Goal: Transaction & Acquisition: Purchase product/service

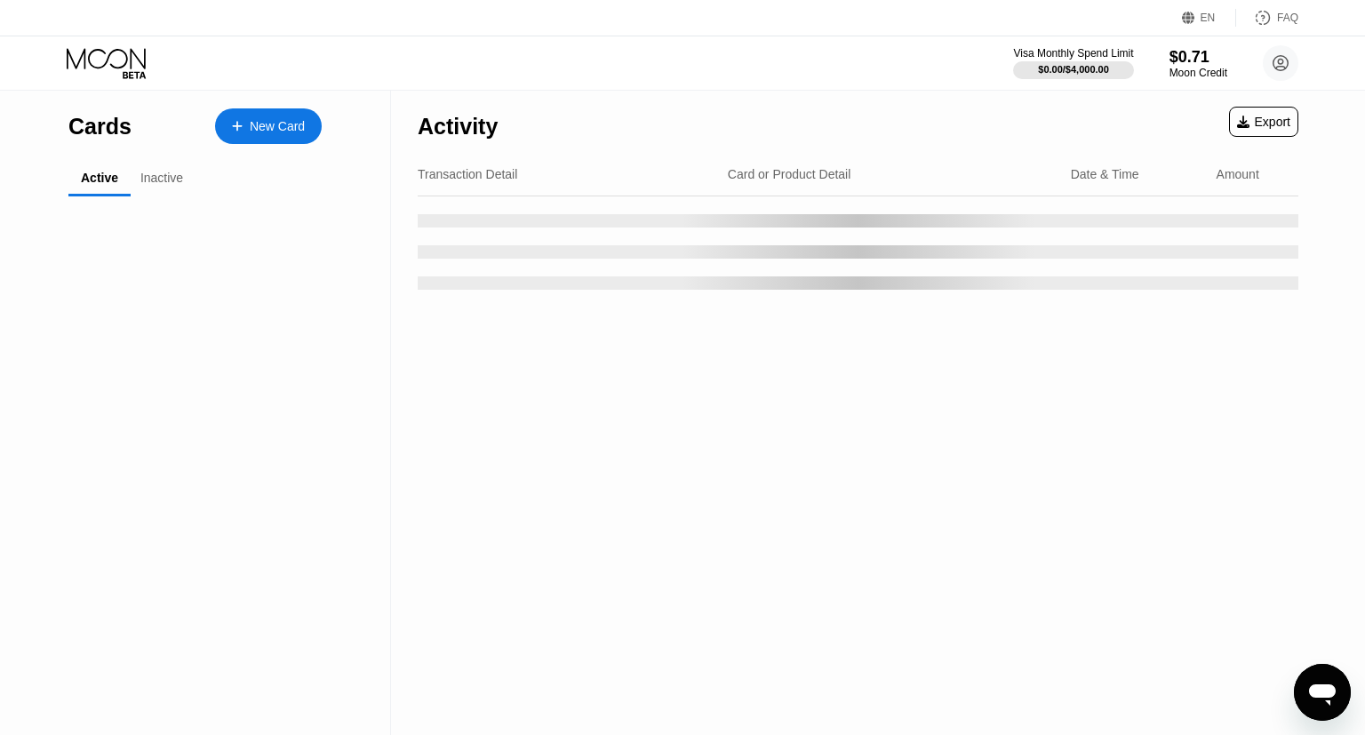
drag, startPoint x: 331, startPoint y: 136, endPoint x: 298, endPoint y: 133, distance: 33.0
click at [330, 135] on div "Cards New Card Active Inactive $0.71 ● ● ● ● 8204 My Moon X Visa Card #5" at bounding box center [195, 413] width 391 height 644
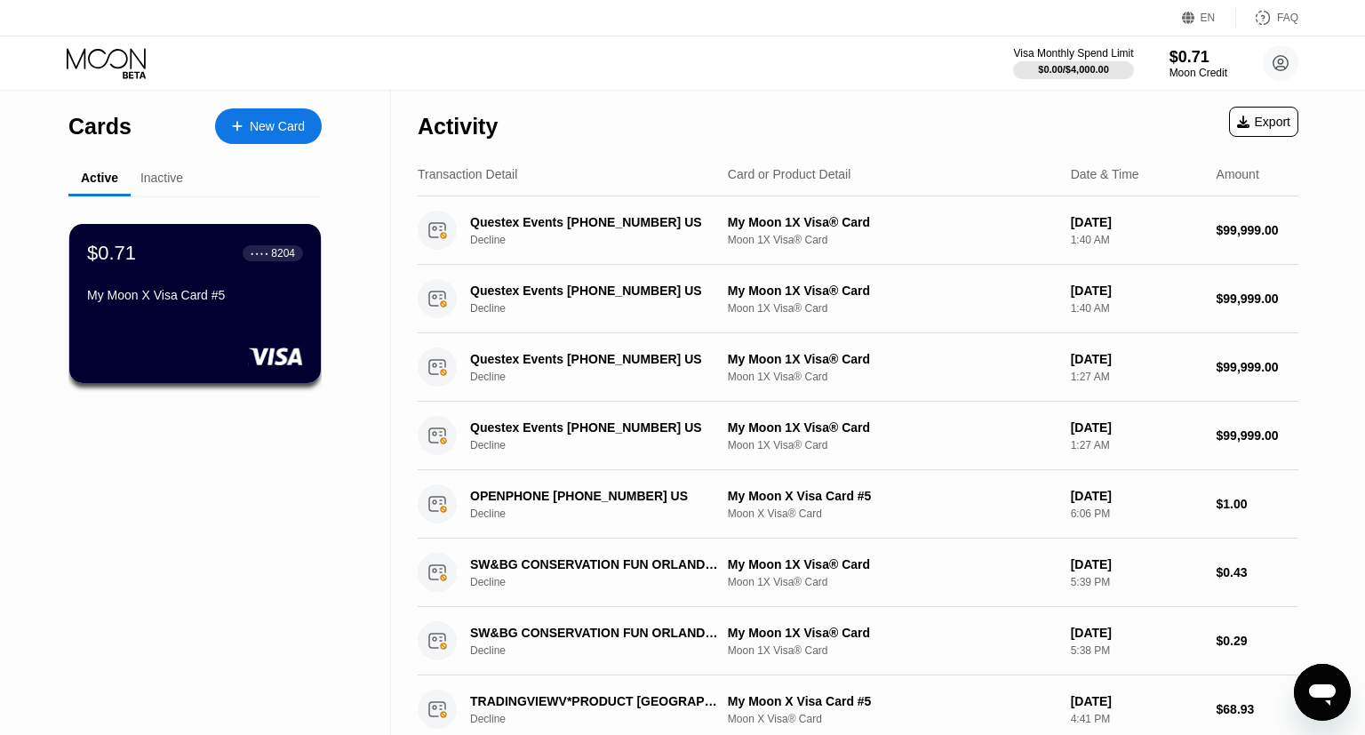
click at [298, 133] on div "New Card" at bounding box center [277, 126] width 55 height 15
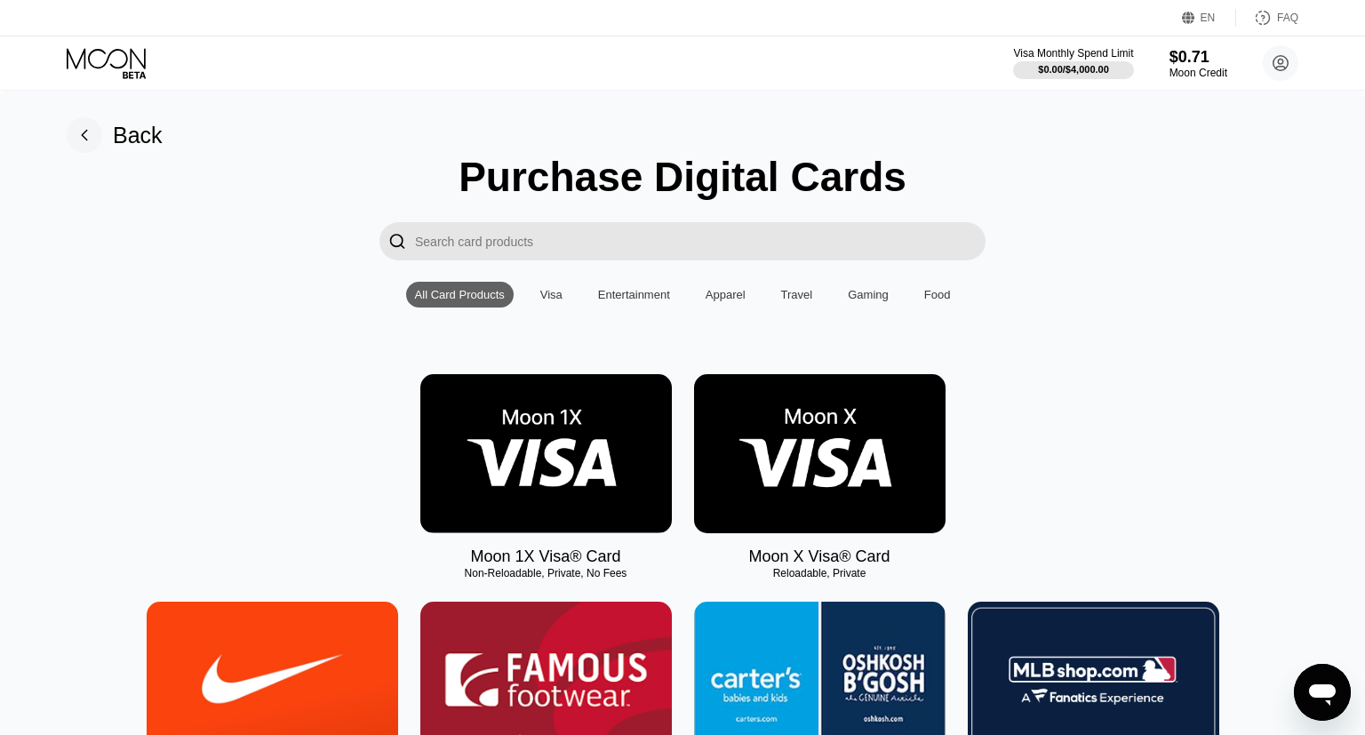
click at [868, 482] on img at bounding box center [819, 453] width 251 height 159
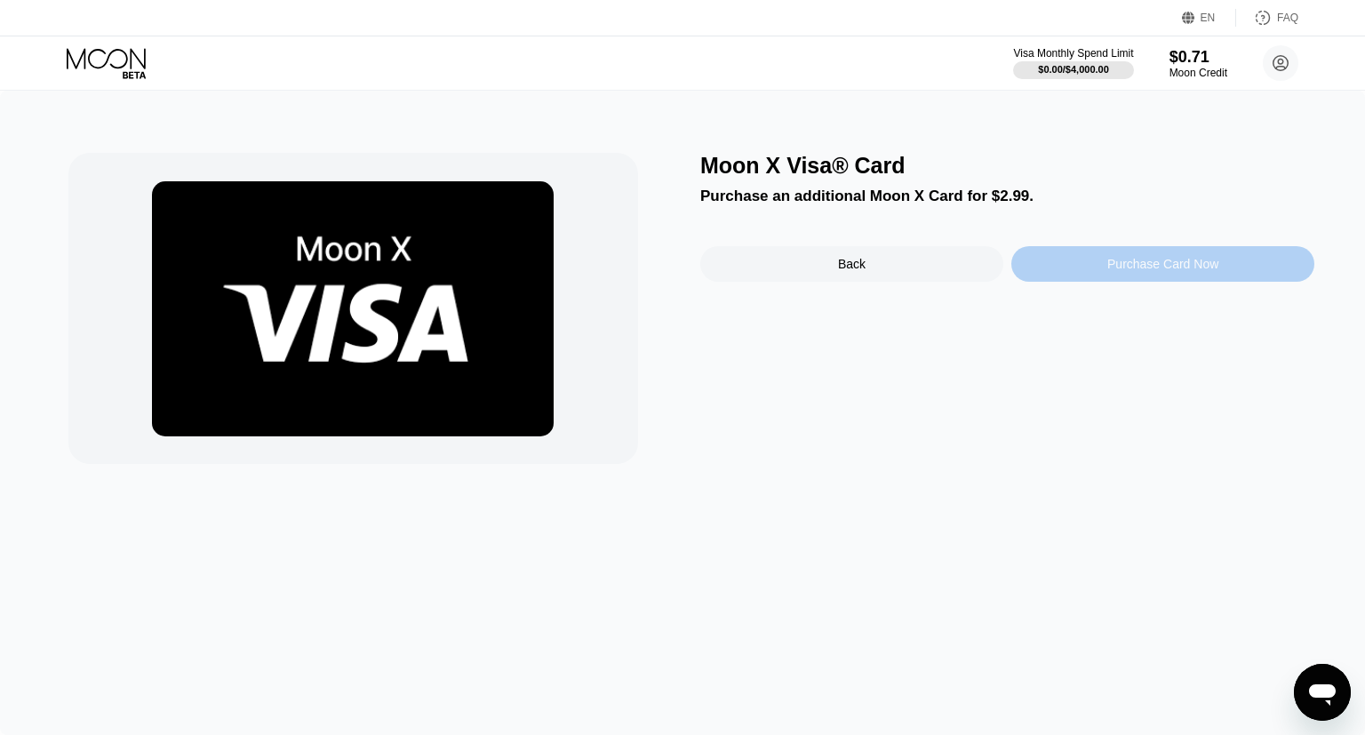
click at [1143, 279] on div "Purchase Card Now" at bounding box center [1162, 264] width 303 height 36
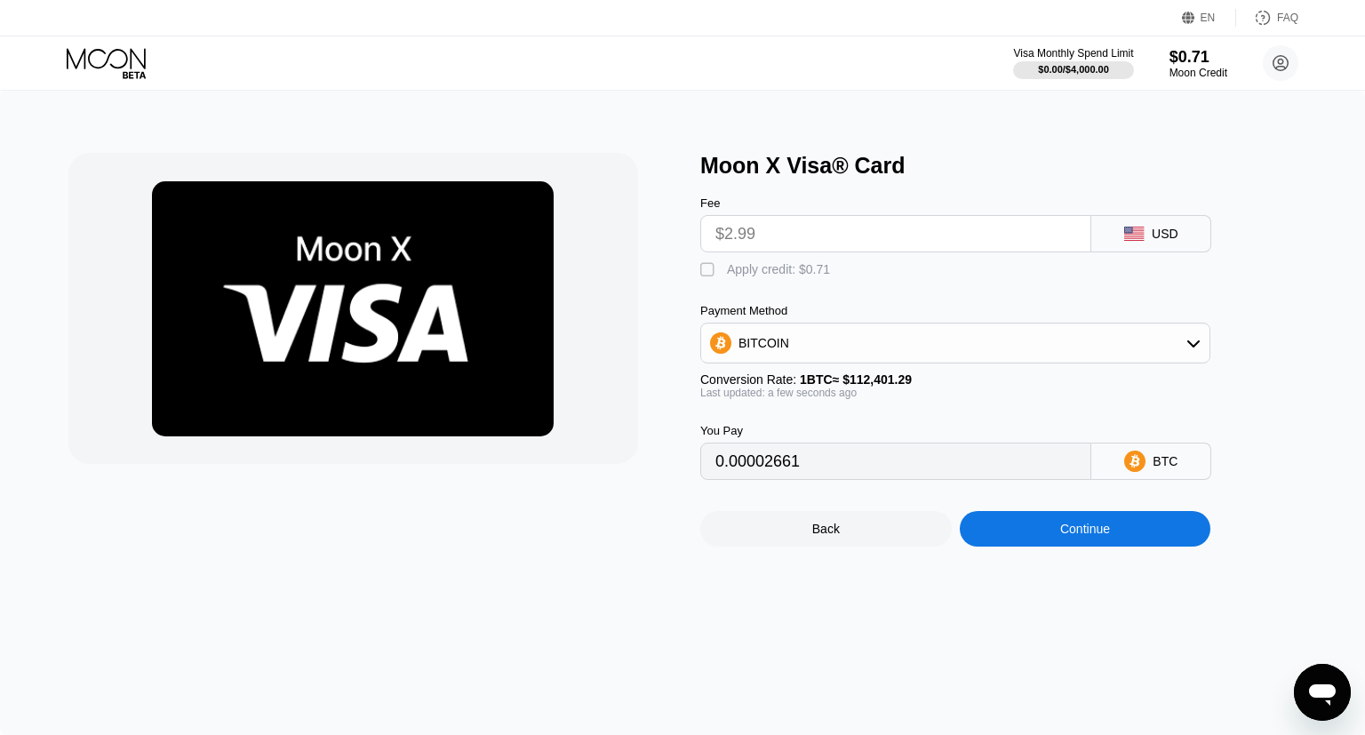
click at [876, 251] on input "$2.99" at bounding box center [895, 234] width 361 height 36
click at [791, 279] on div " Apply credit: $0.71" at bounding box center [769, 270] width 139 height 18
type input "0.00002029"
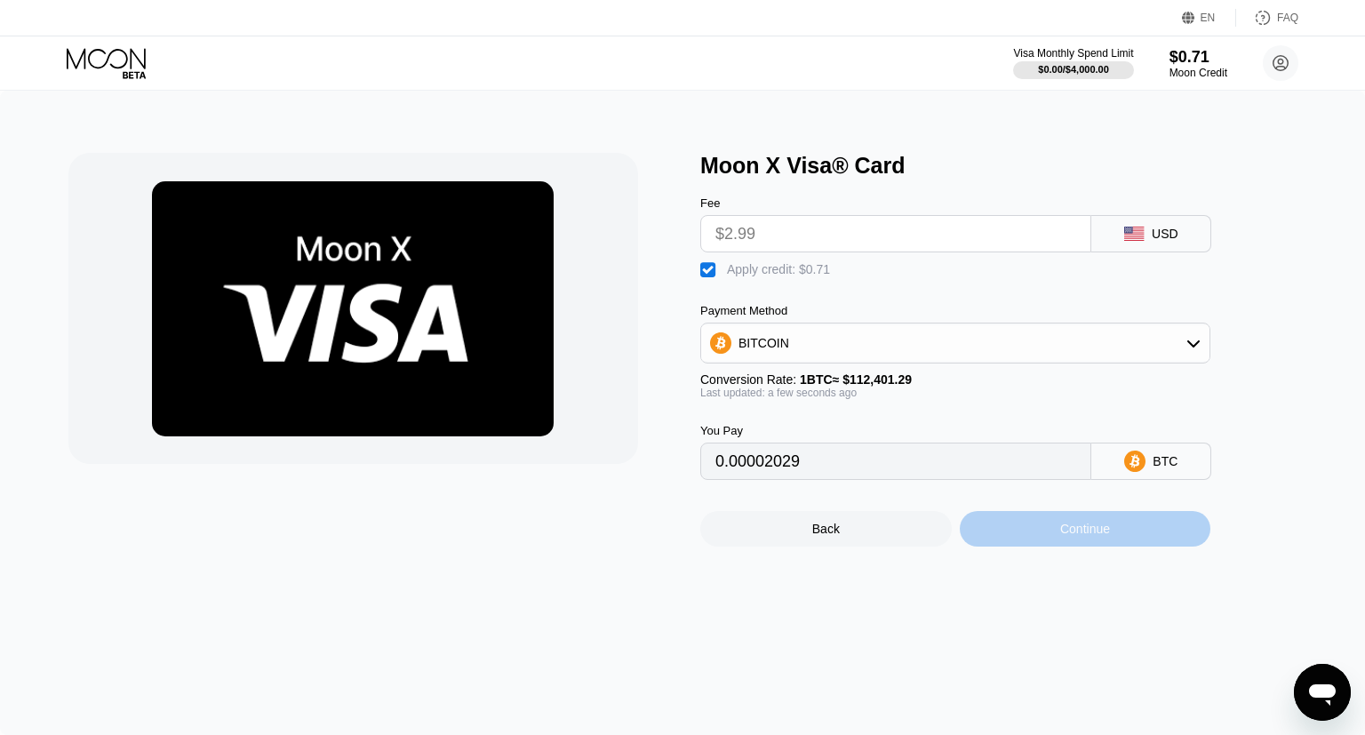
click at [1061, 536] on div "Continue" at bounding box center [1085, 529] width 50 height 14
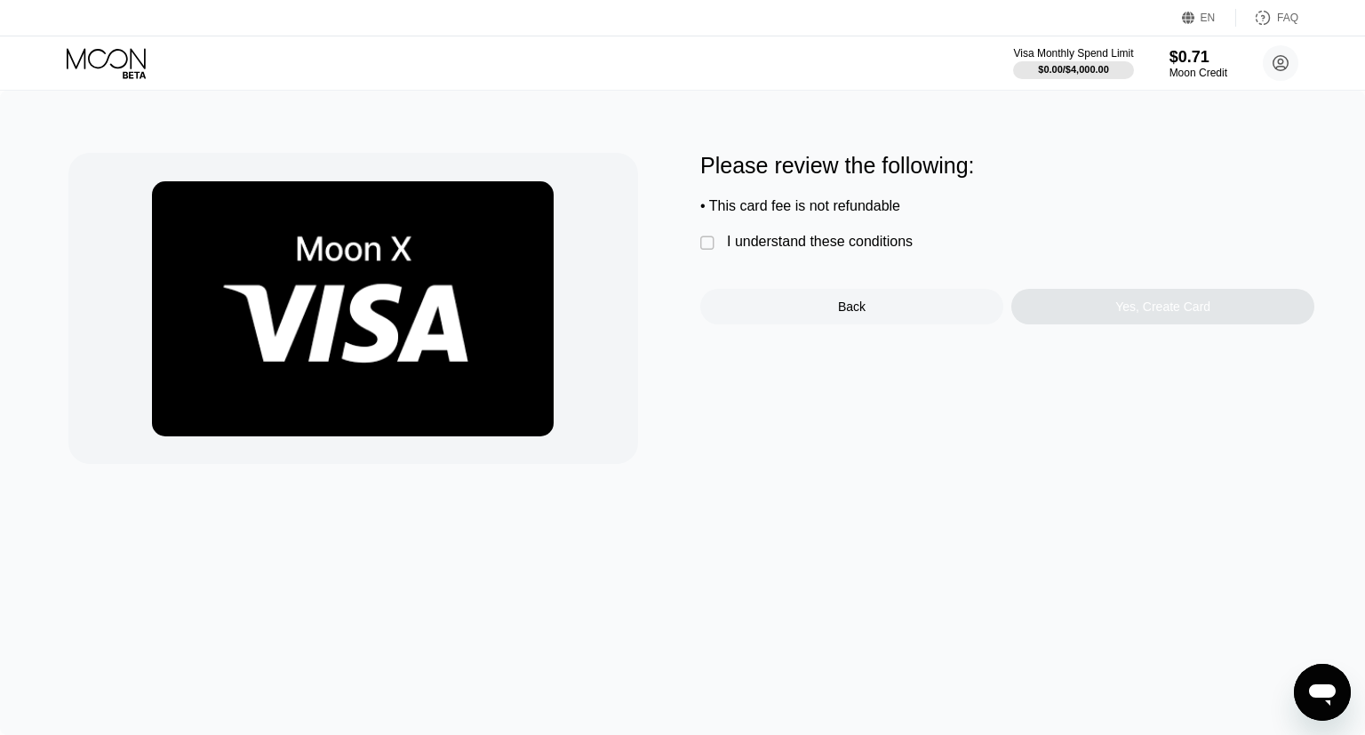
click at [747, 250] on div "I understand these conditions" at bounding box center [820, 242] width 186 height 16
click at [1111, 324] on div "Yes, Create Card" at bounding box center [1162, 307] width 303 height 36
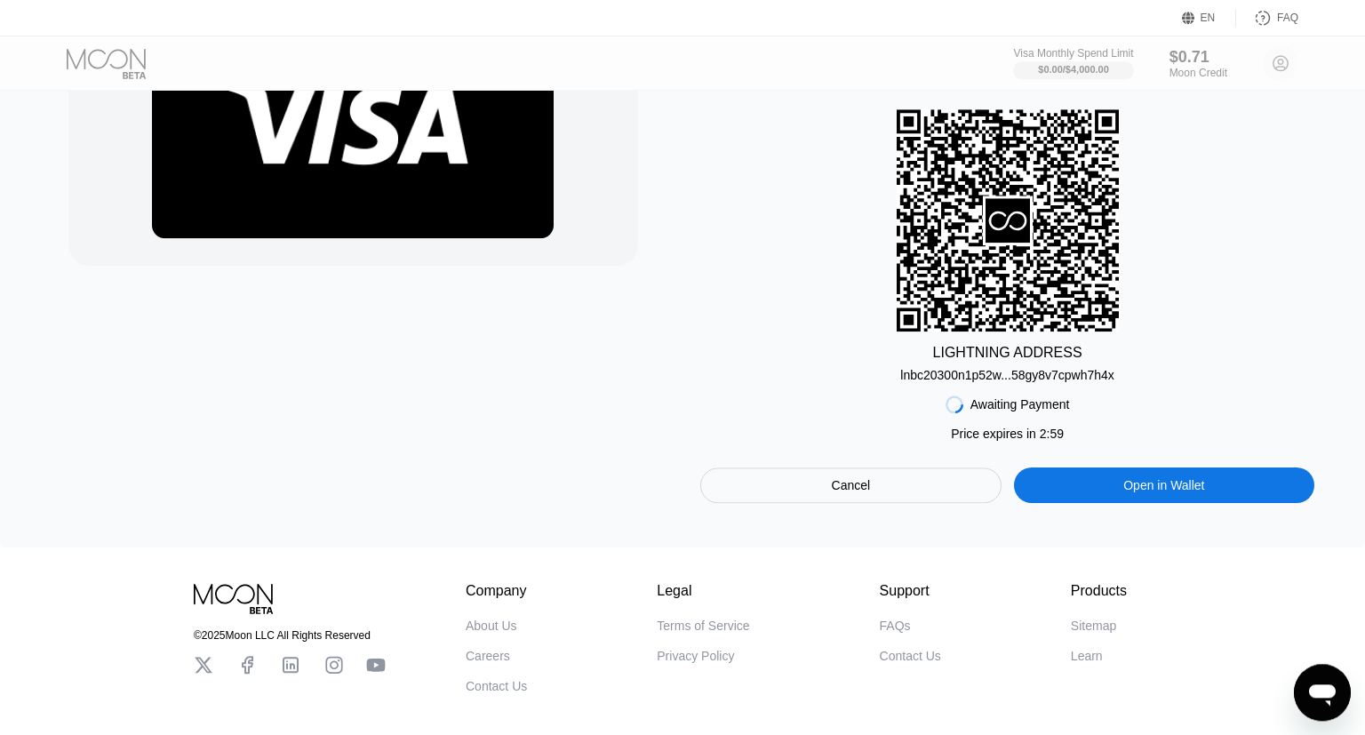
scroll to position [291, 0]
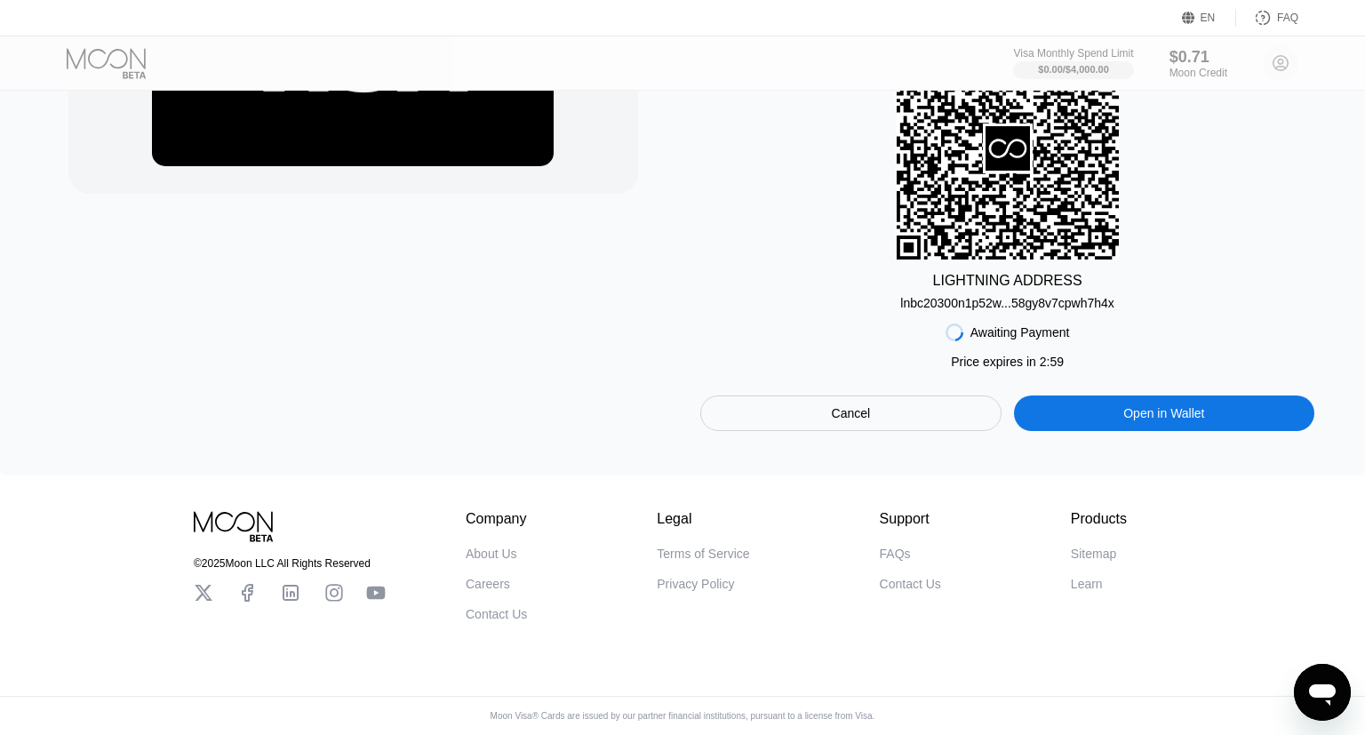
click at [880, 395] on div "Cancel" at bounding box center [850, 413] width 301 height 36
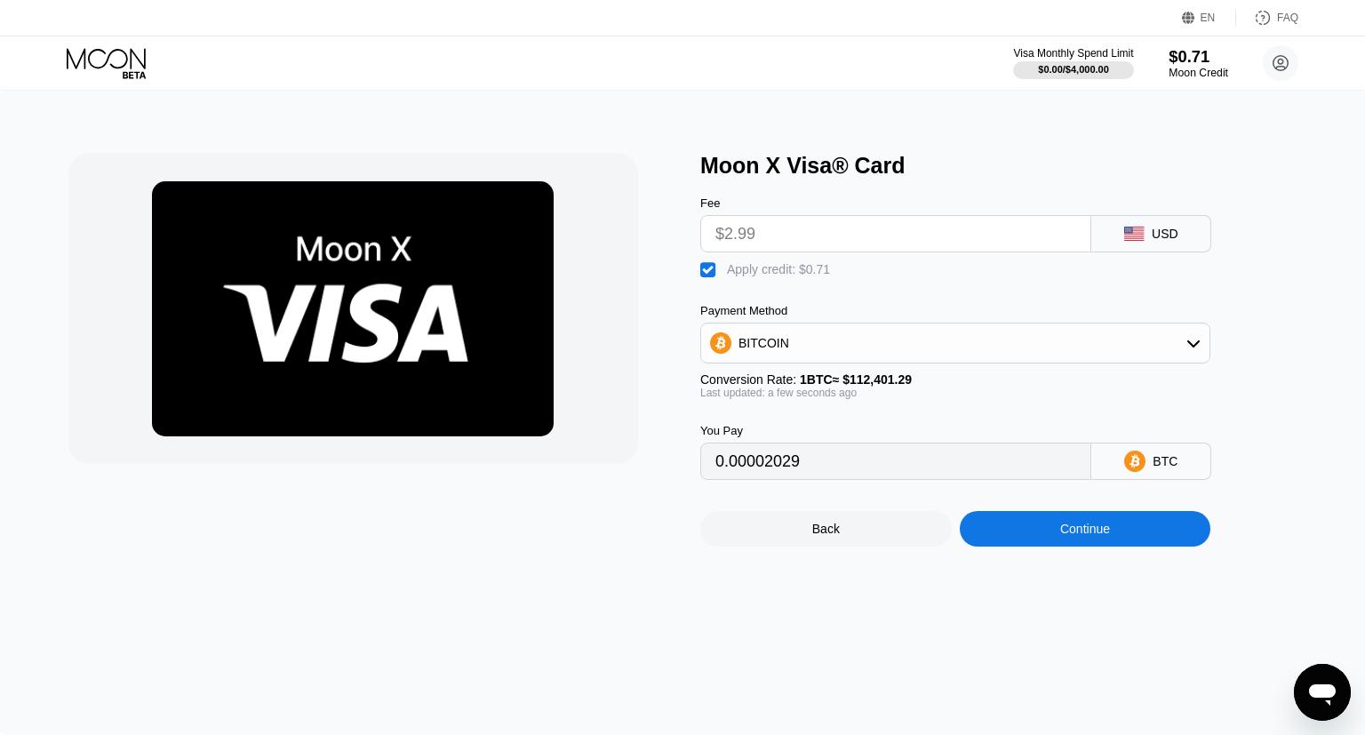
click at [1197, 67] on div "$0.71 Moon Credit" at bounding box center [1198, 63] width 60 height 32
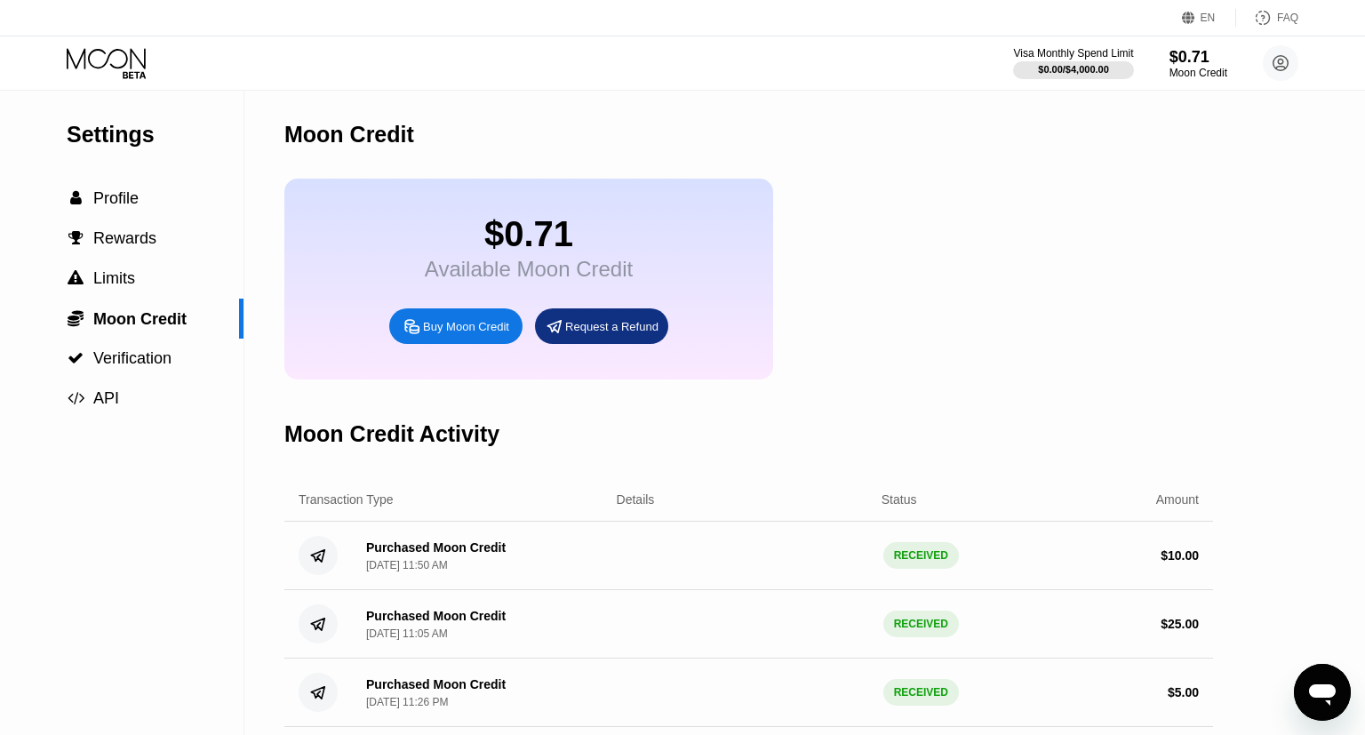
click at [464, 334] on div "Buy Moon Credit" at bounding box center [466, 326] width 86 height 15
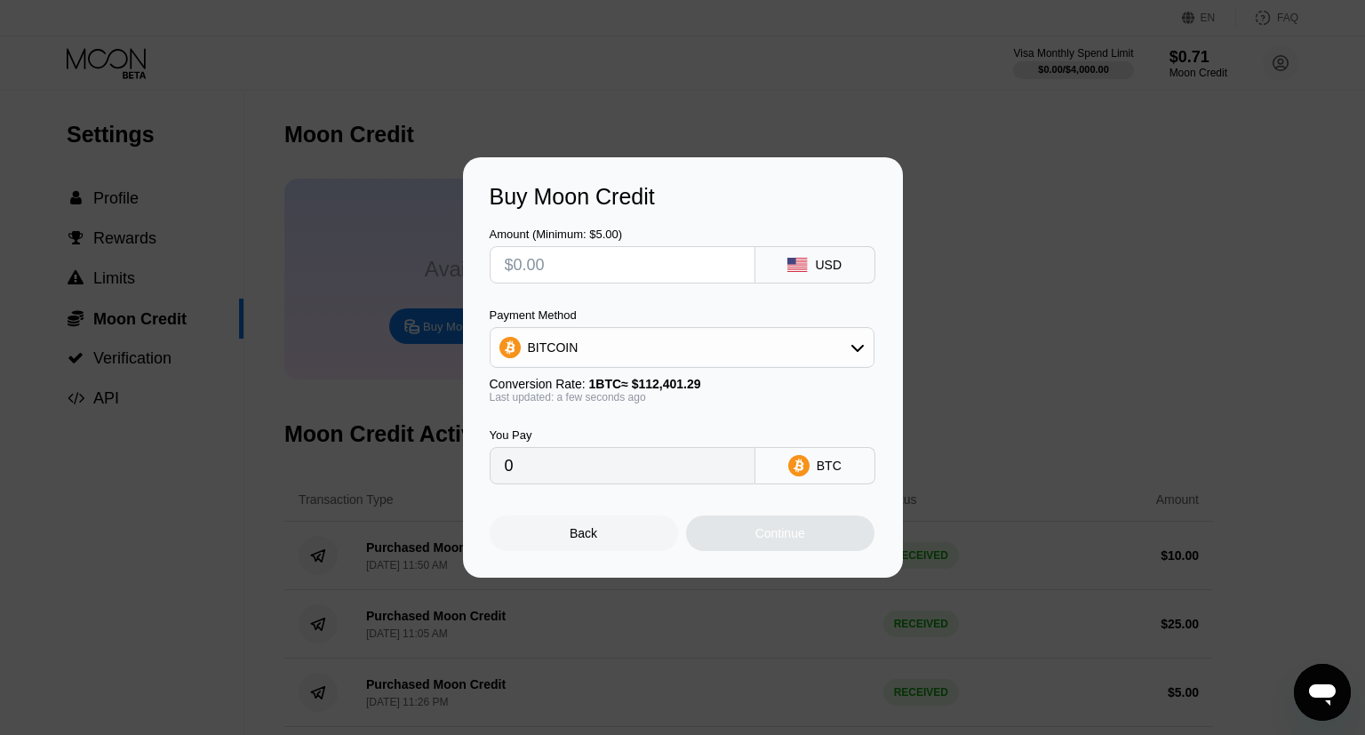
click at [567, 240] on div "Amount (Minimum: $5.00)" at bounding box center [623, 233] width 266 height 13
click at [583, 255] on input "text" at bounding box center [622, 265] width 235 height 36
click at [633, 355] on div "BITCOIN" at bounding box center [681, 348] width 383 height 36
click at [564, 449] on div "USDT on TRON" at bounding box center [682, 436] width 374 height 36
type input "0.00"
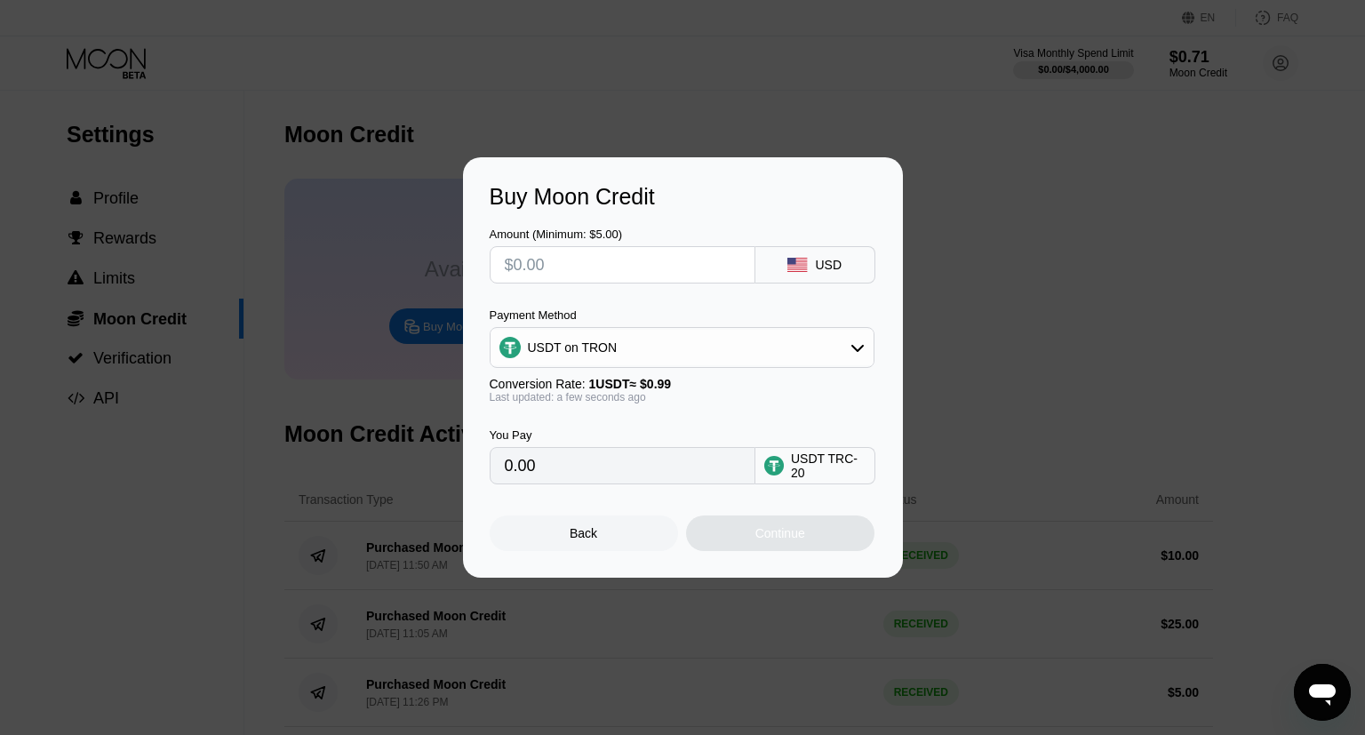
click at [1294, 300] on div "Buy Moon Credit Amount (Minimum: $5.00) USD Payment Method USDT on TRON Convers…" at bounding box center [682, 367] width 1365 height 420
click at [541, 538] on div "Back" at bounding box center [584, 533] width 188 height 36
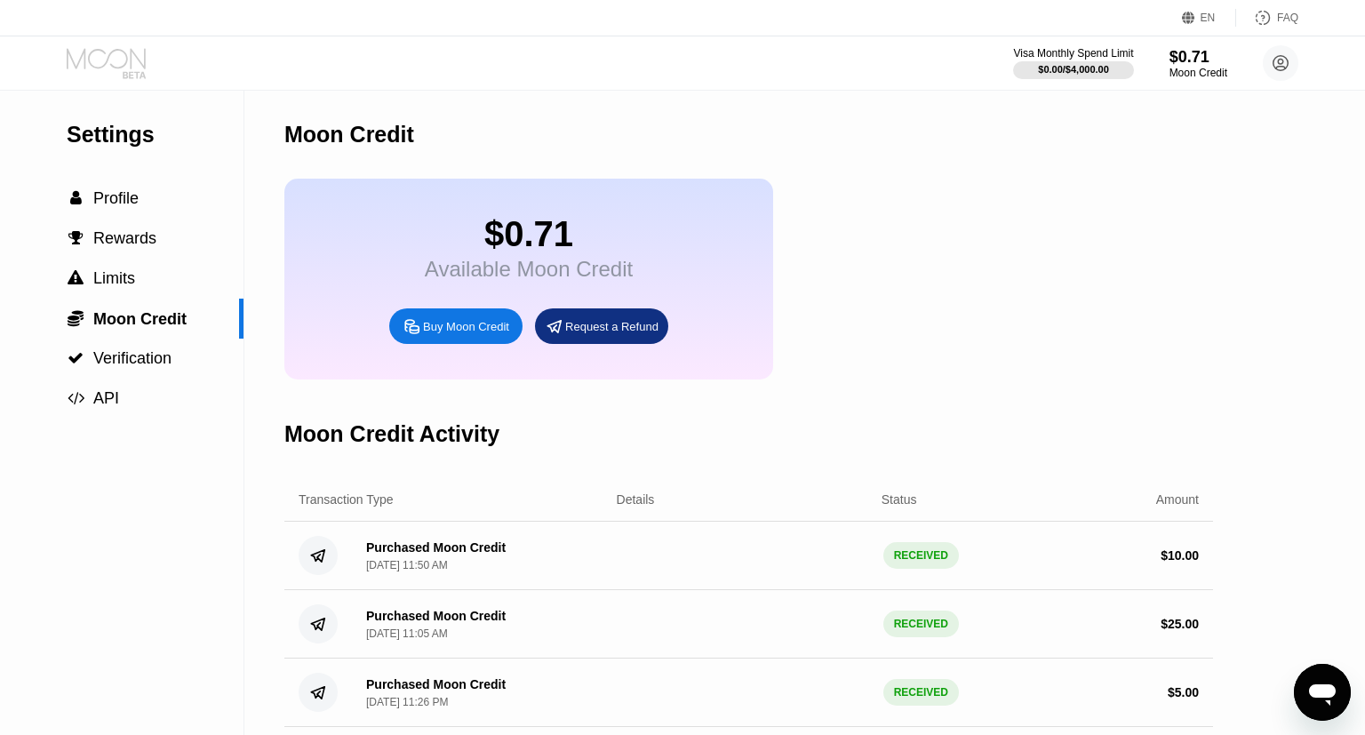
click at [129, 76] on icon at bounding box center [108, 63] width 83 height 31
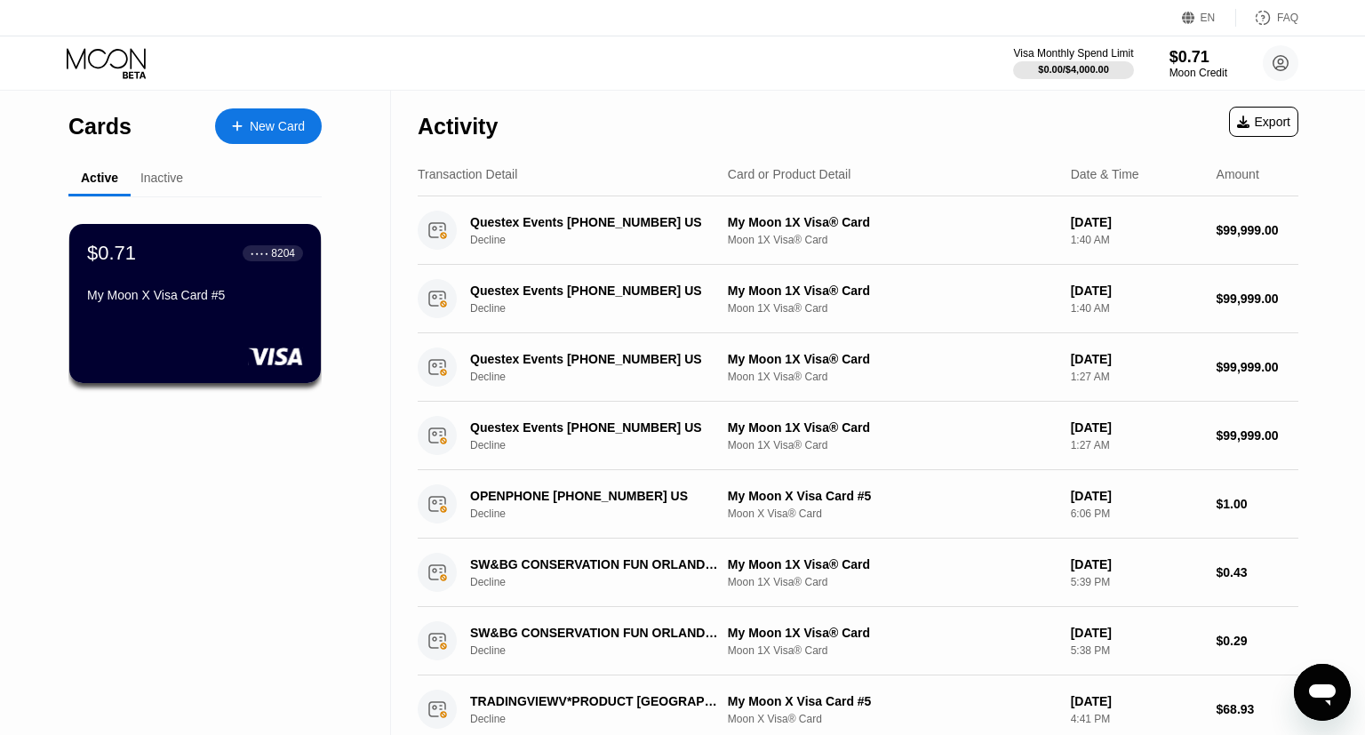
click at [240, 121] on icon at bounding box center [237, 126] width 11 height 12
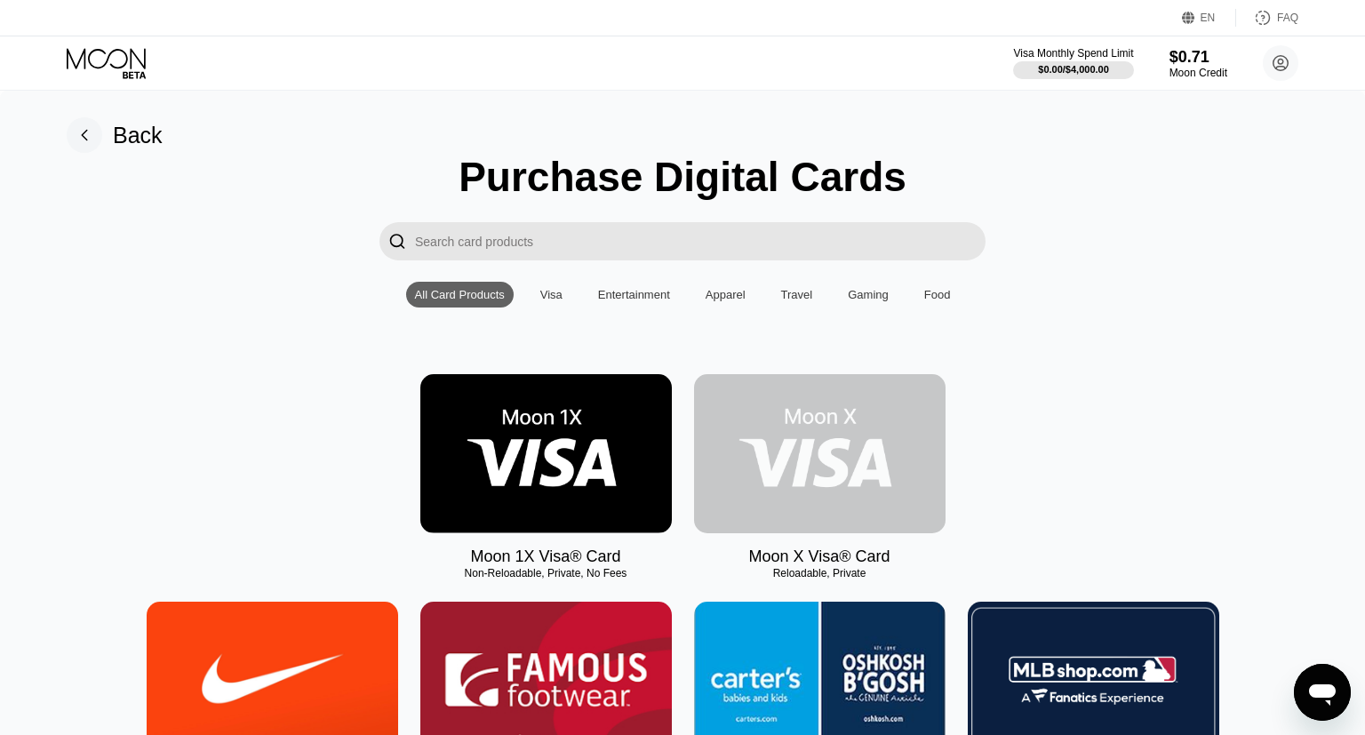
click at [773, 474] on img at bounding box center [819, 453] width 251 height 159
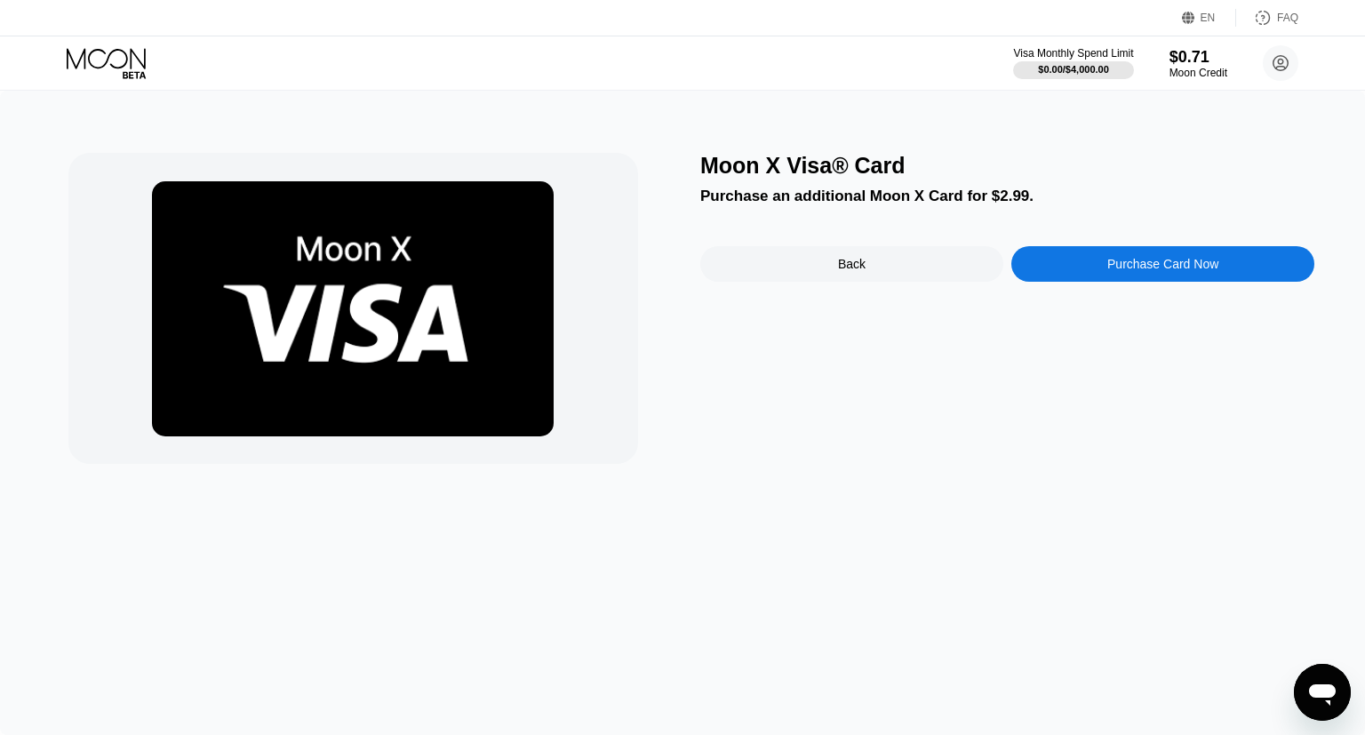
click at [1099, 274] on div "Purchase Card Now" at bounding box center [1162, 264] width 303 height 36
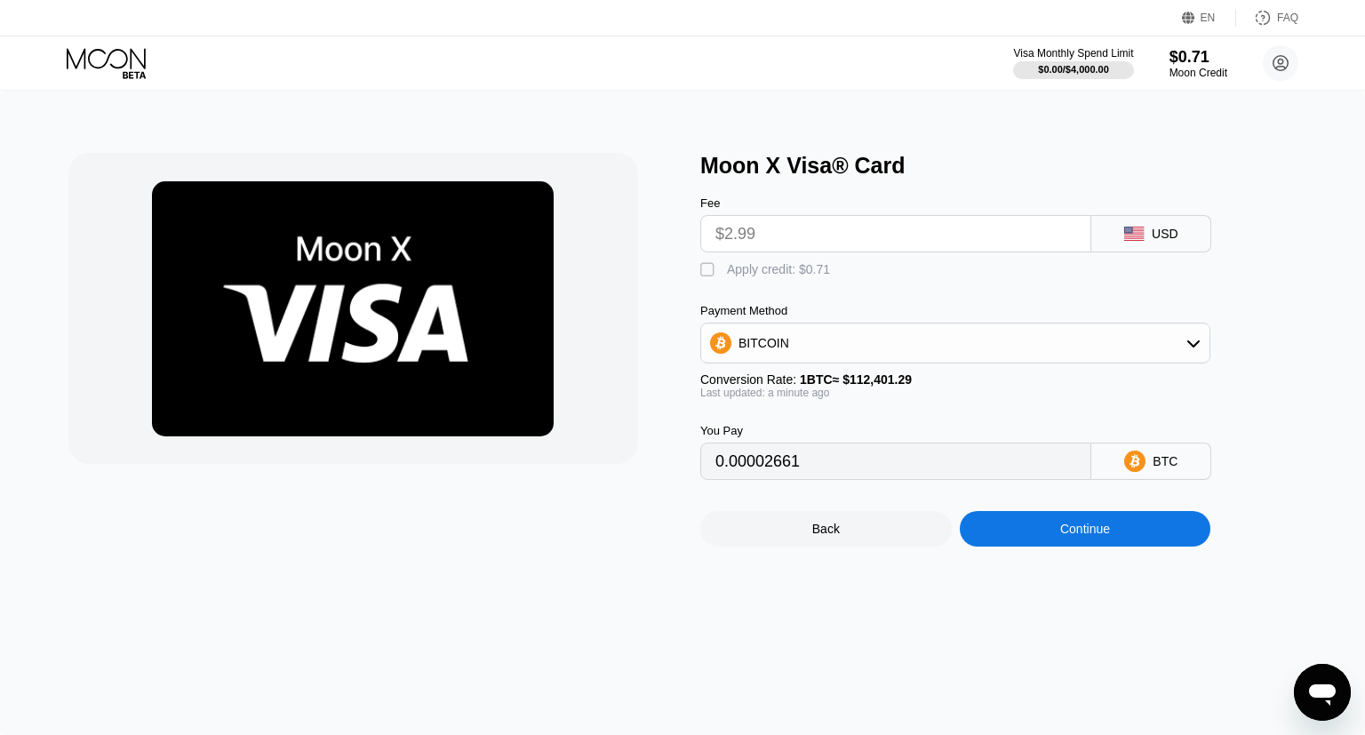
click at [702, 272] on div "" at bounding box center [709, 270] width 18 height 18
type input "0.00002029"
click at [1040, 546] on div "Continue" at bounding box center [1085, 529] width 251 height 36
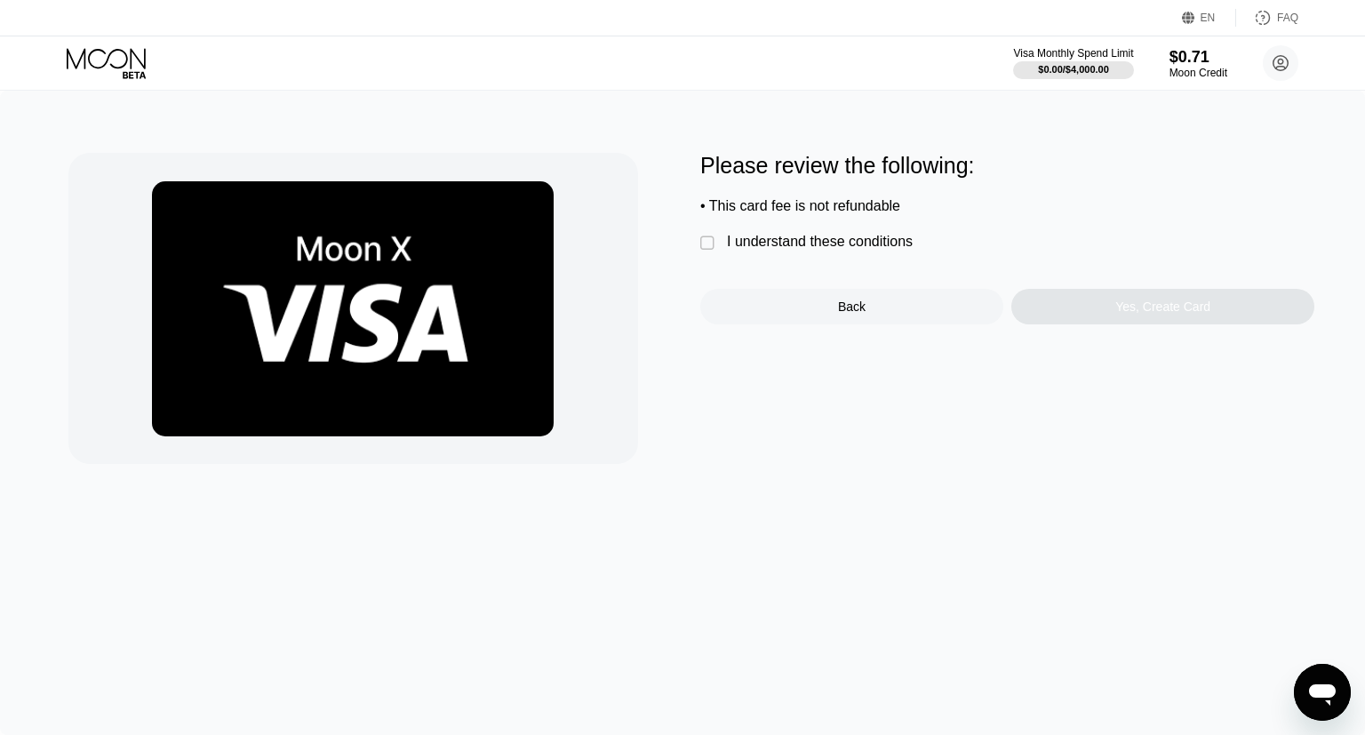
click at [688, 251] on div "Please review the following: • This card fee is not refundable  I understand t…" at bounding box center [682, 308] width 1228 height 311
click at [706, 251] on div "" at bounding box center [709, 244] width 18 height 18
click at [1125, 324] on div "Yes, Create Card" at bounding box center [1162, 307] width 303 height 36
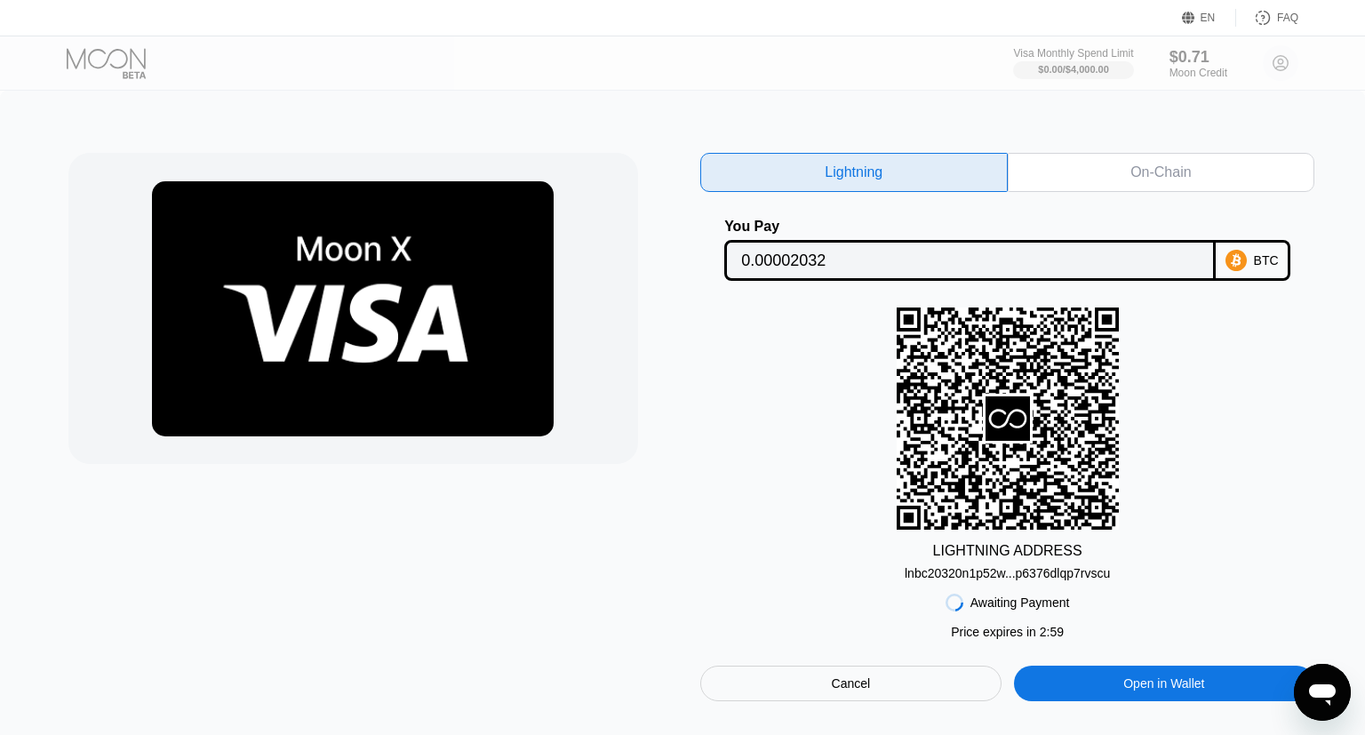
click at [1164, 185] on div "On-Chain" at bounding box center [1161, 172] width 307 height 39
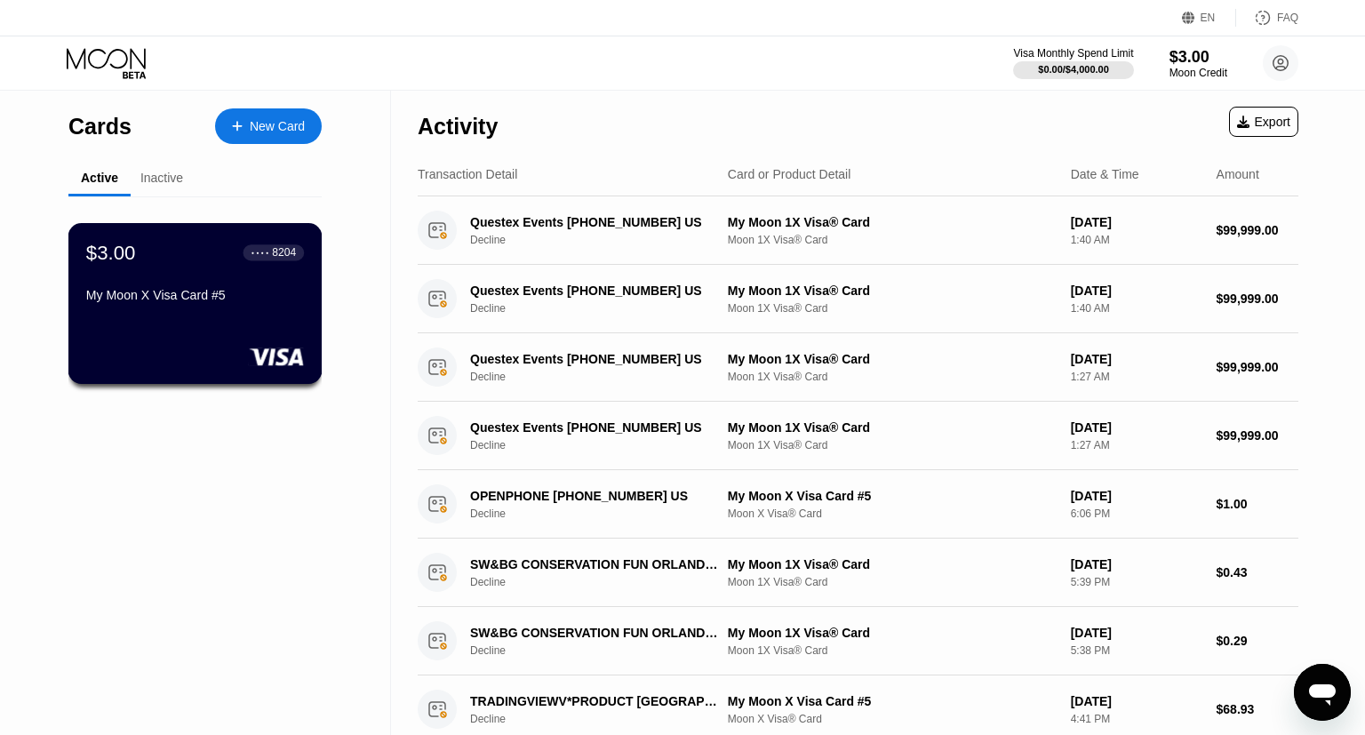
click at [229, 322] on div "$3.00 ● ● ● ● 8204 My Moon X Visa Card #5" at bounding box center [195, 303] width 254 height 161
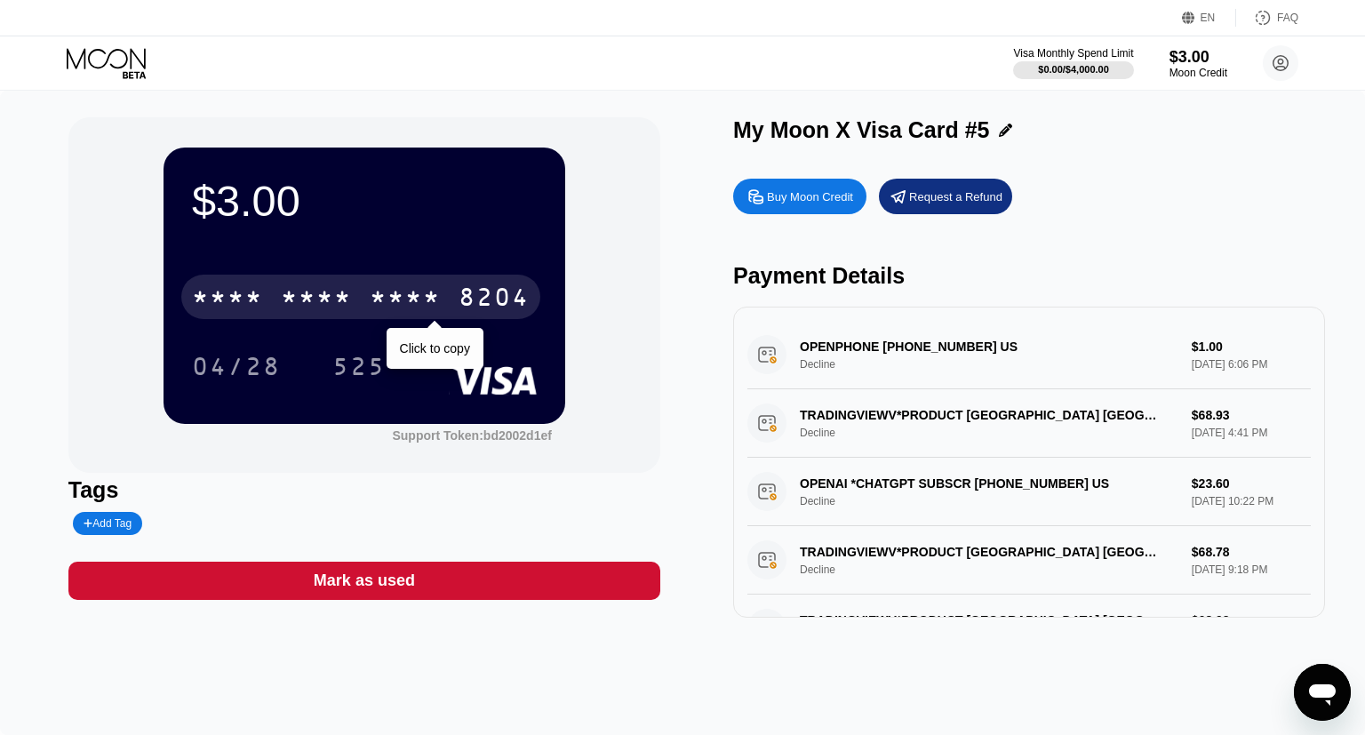
click at [476, 311] on div "8204" at bounding box center [493, 299] width 71 height 28
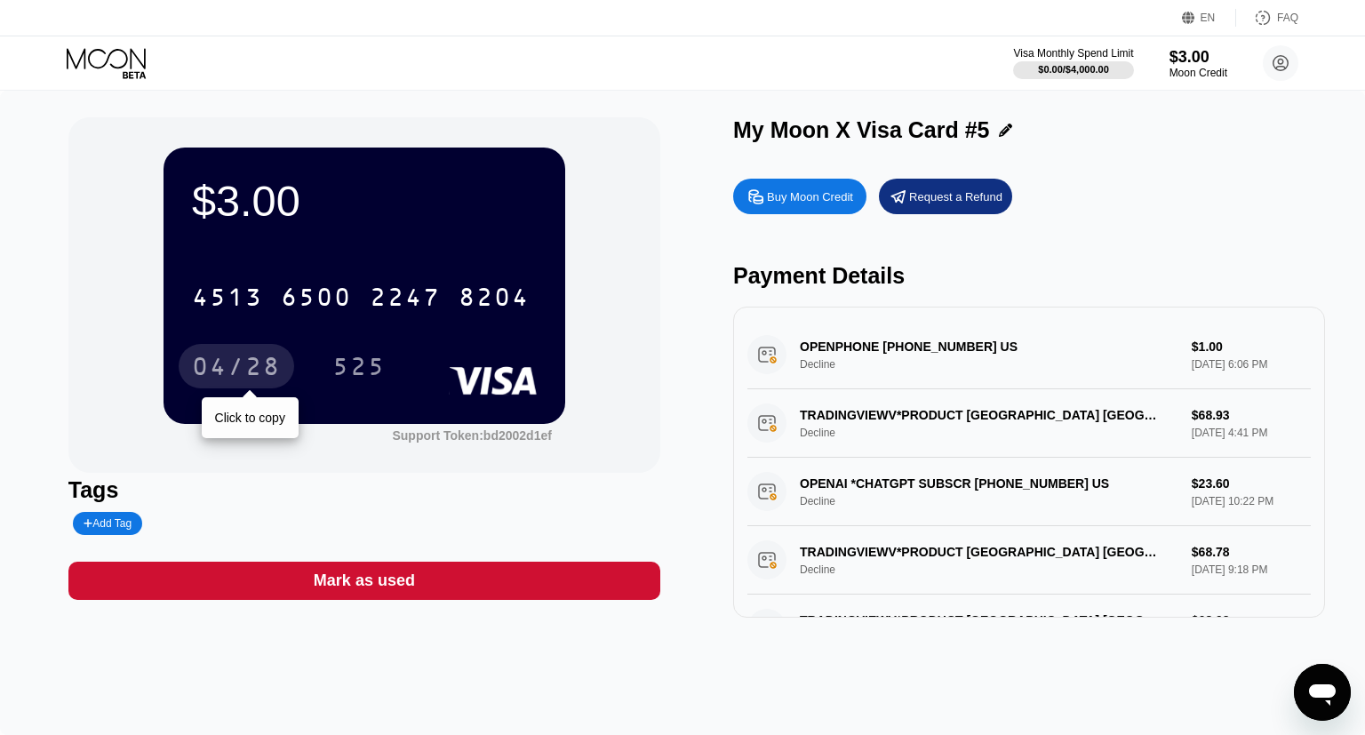
click at [267, 371] on div "04/28" at bounding box center [236, 369] width 89 height 28
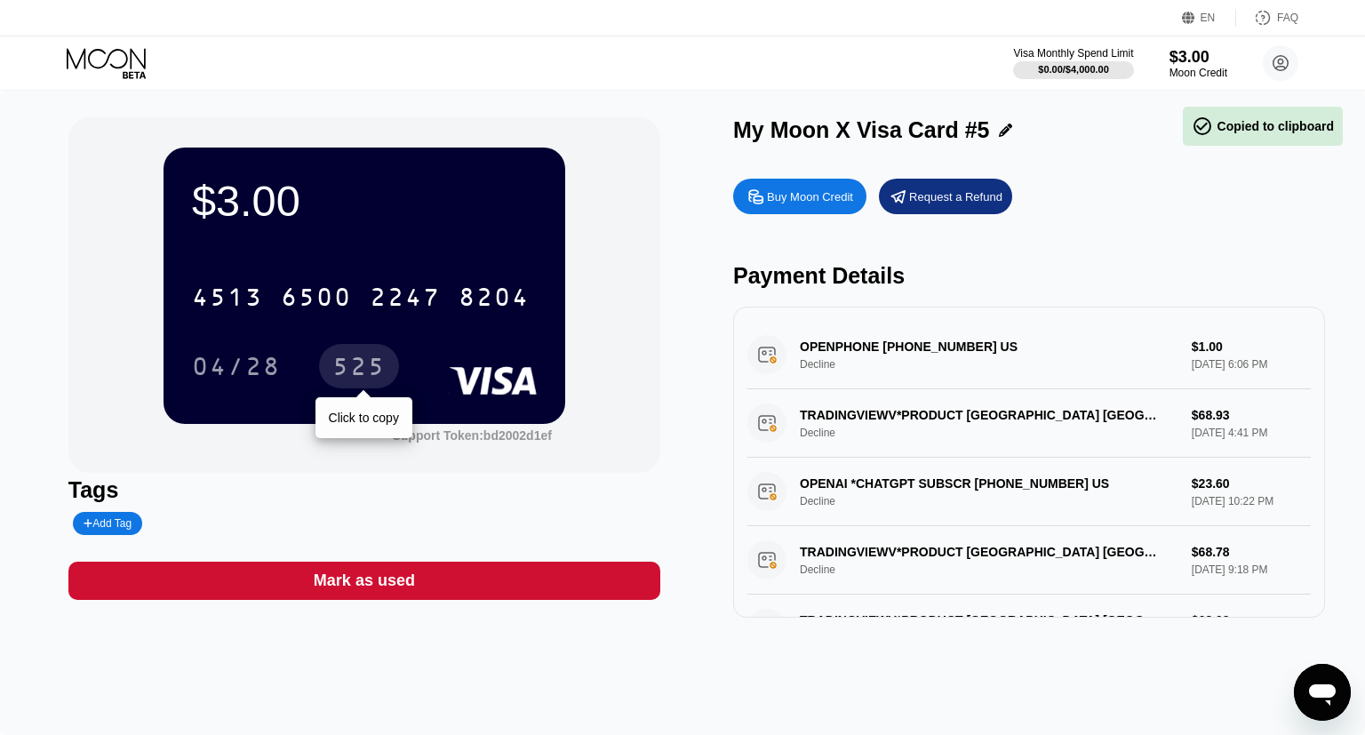
click at [368, 375] on div "525" at bounding box center [358, 369] width 53 height 28
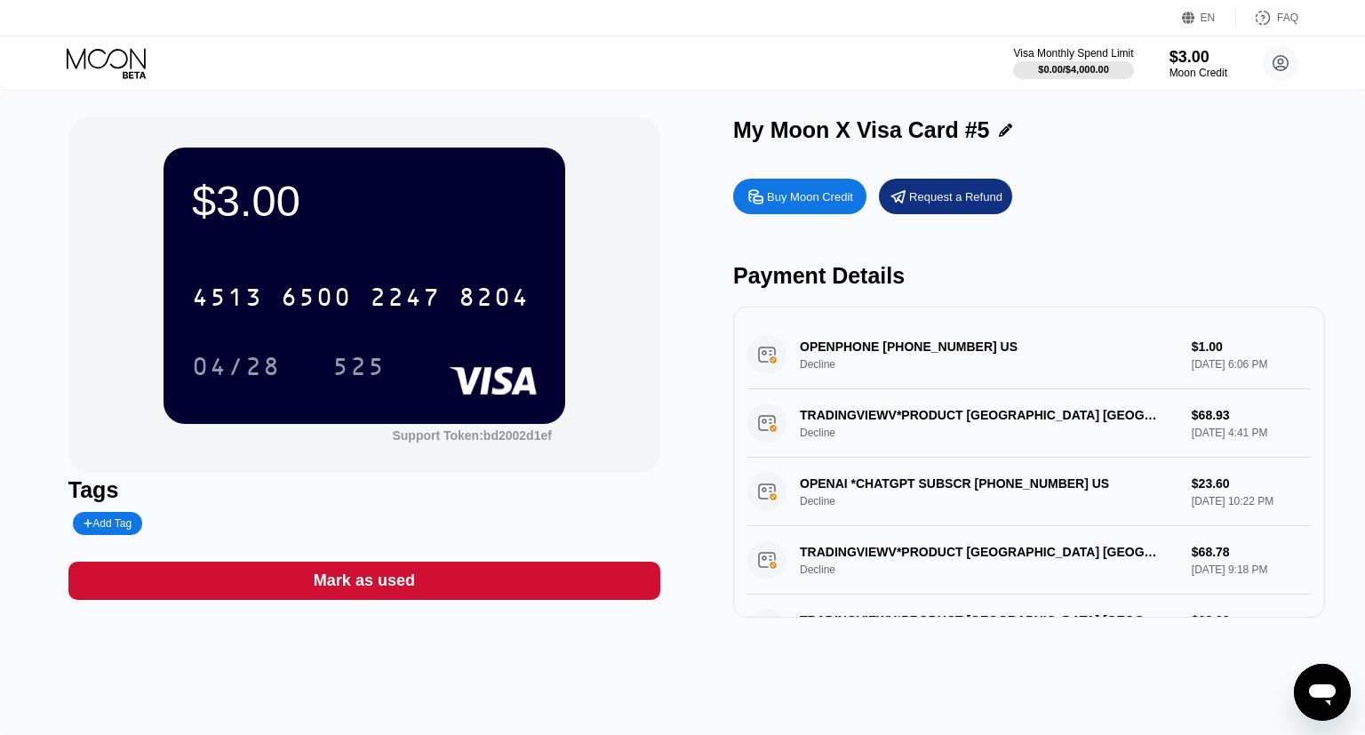
click at [114, 68] on icon at bounding box center [108, 63] width 83 height 31
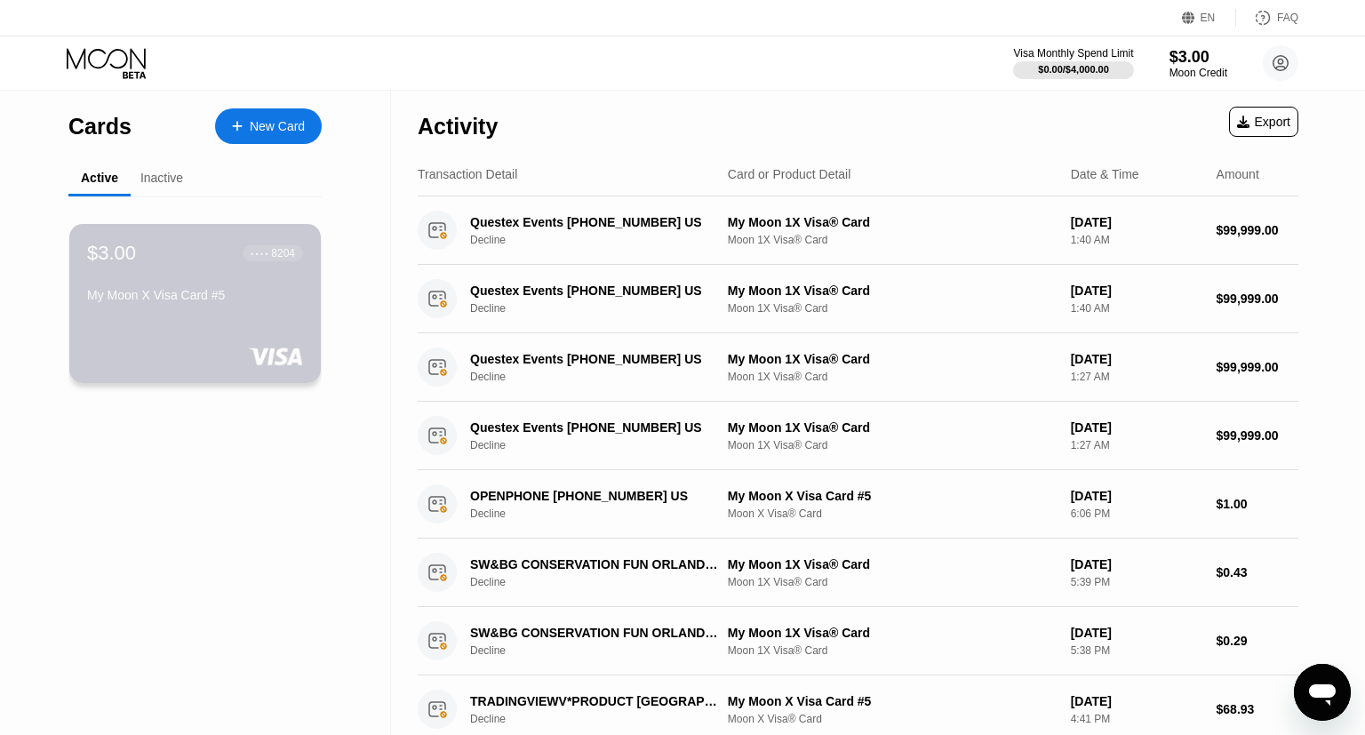
click at [142, 302] on div "My Moon X Visa Card #5" at bounding box center [195, 295] width 216 height 14
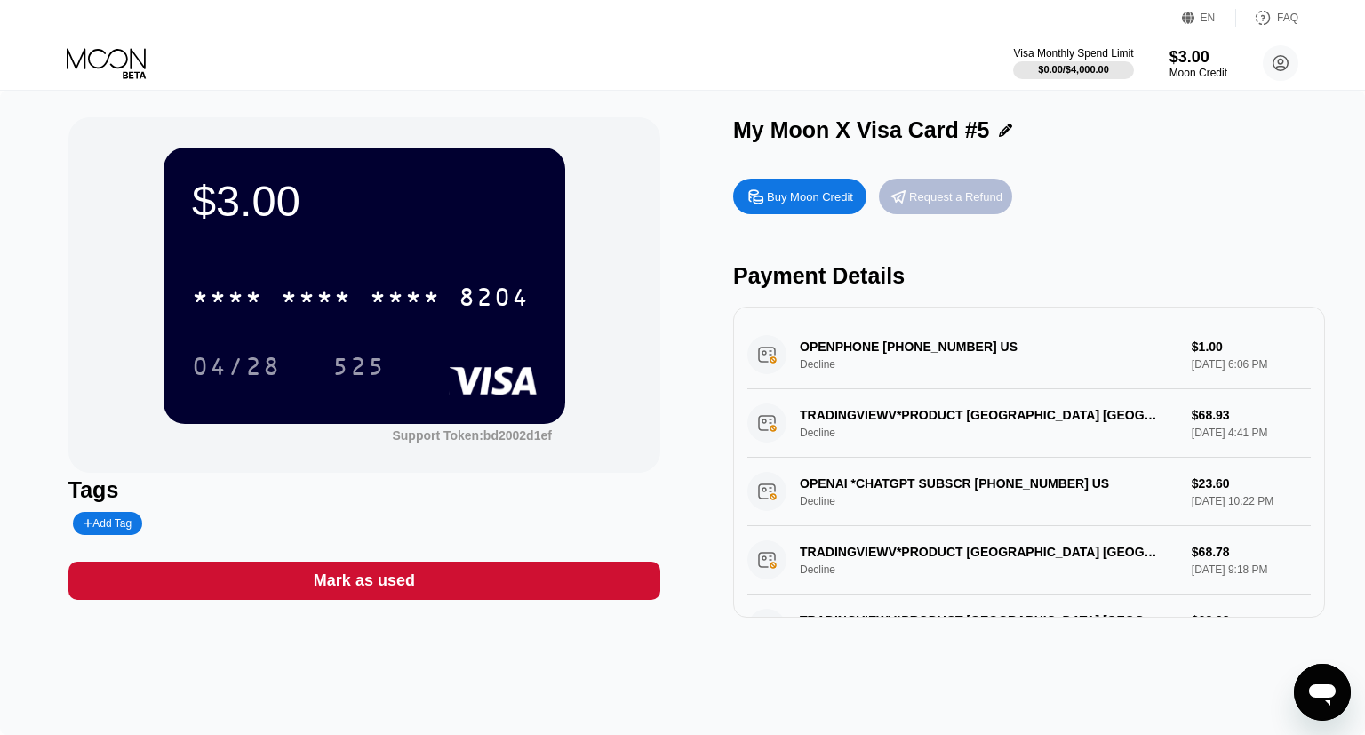
click at [962, 194] on div "Request a Refund" at bounding box center [955, 196] width 93 height 15
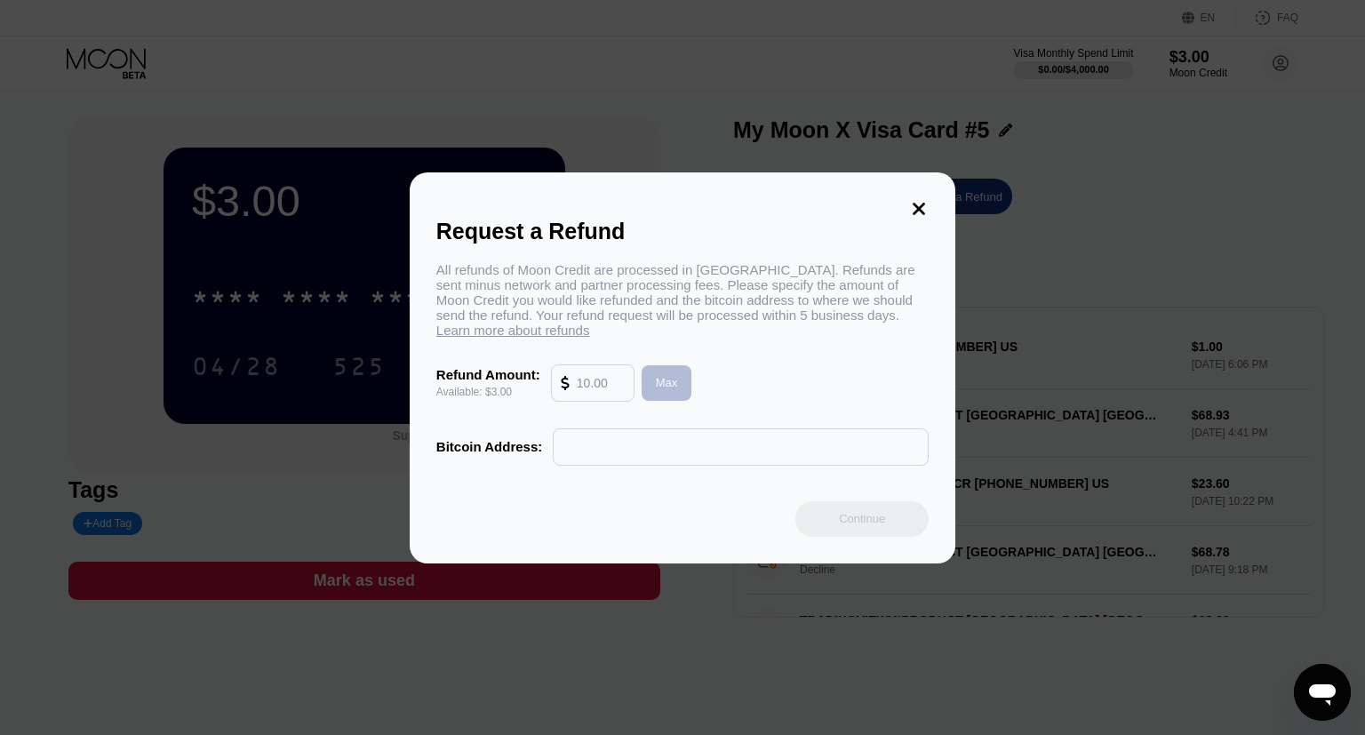
click at [662, 389] on div "Max" at bounding box center [667, 382] width 22 height 15
type input "3.00"
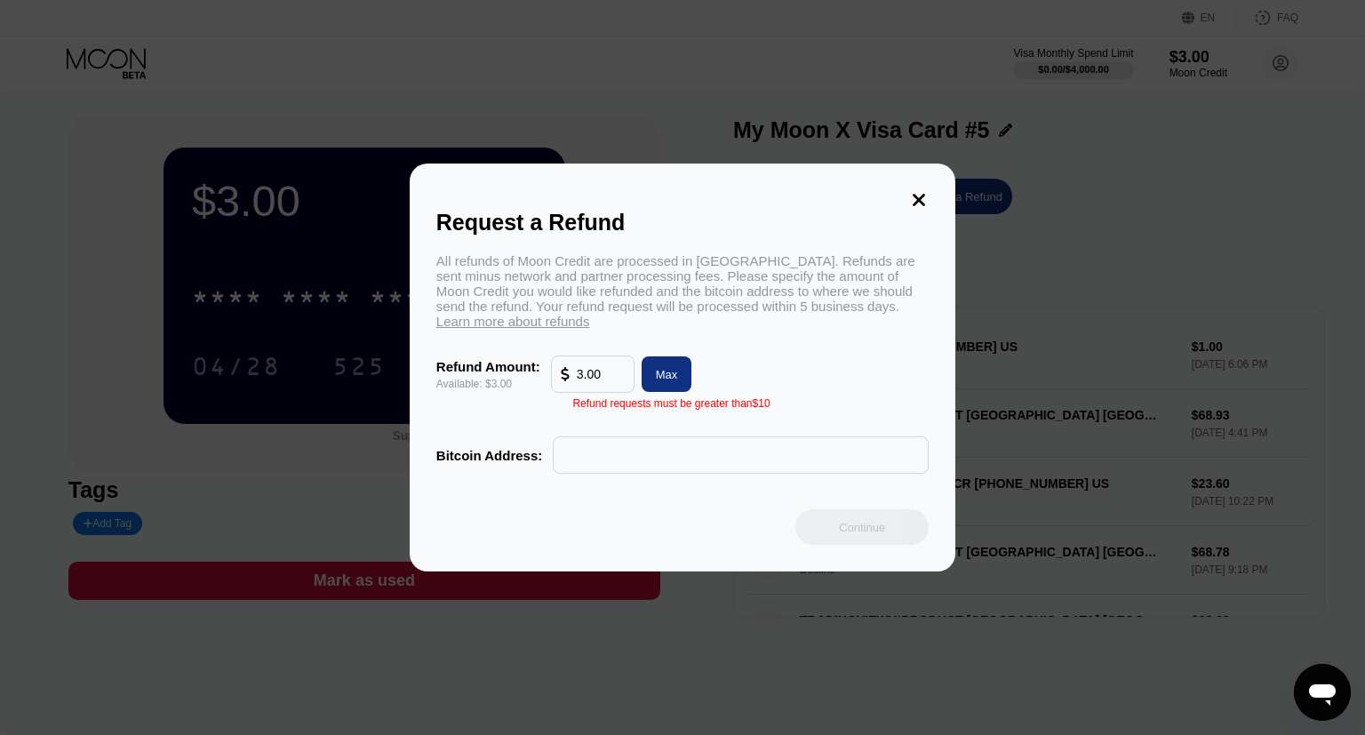
click at [916, 190] on icon at bounding box center [919, 200] width 20 height 20
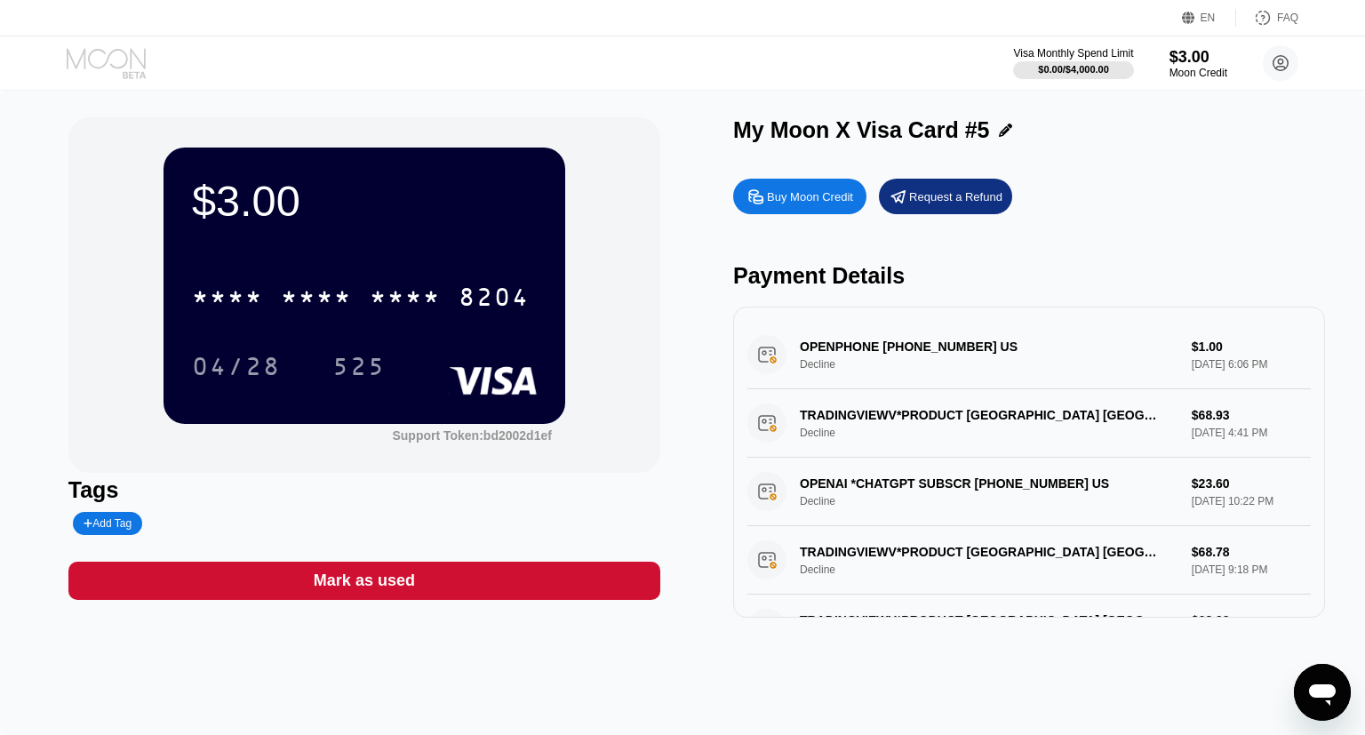
click at [121, 61] on icon at bounding box center [108, 63] width 83 height 31
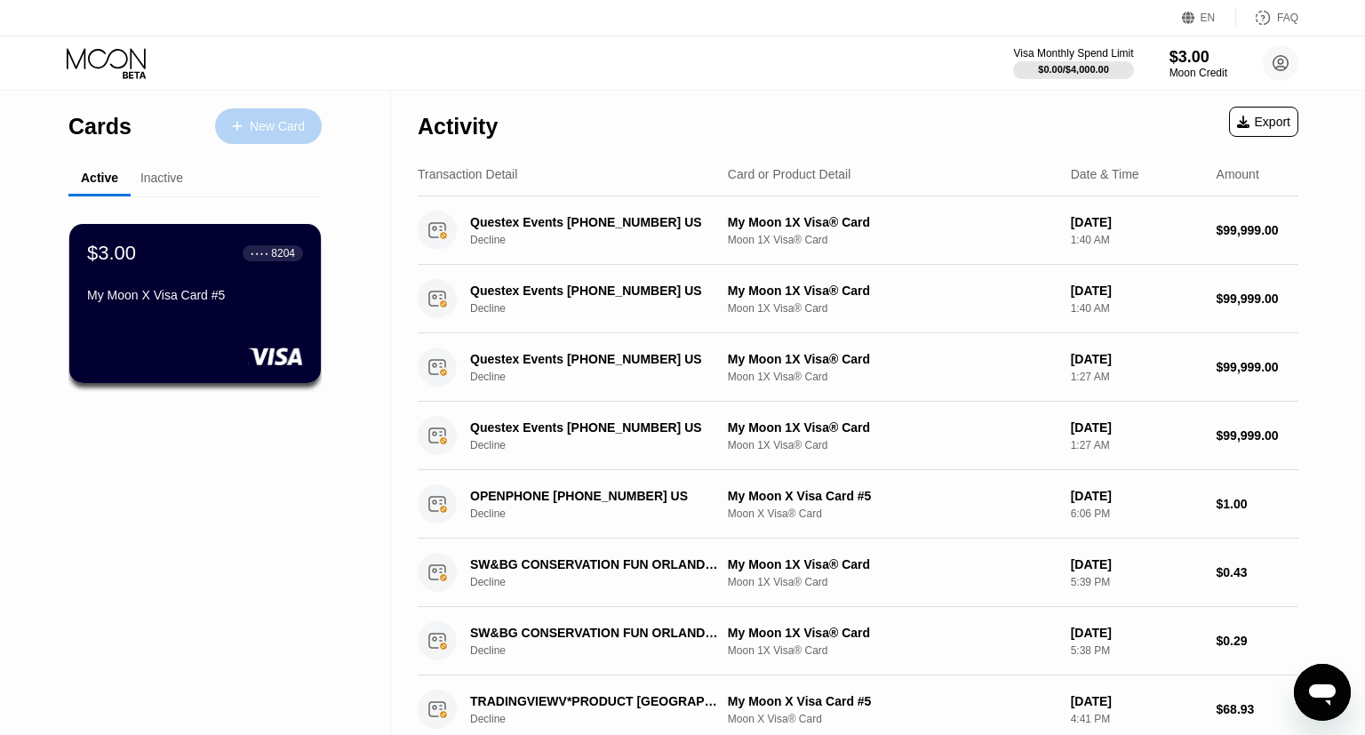
click at [267, 121] on div "New Card" at bounding box center [277, 126] width 55 height 15
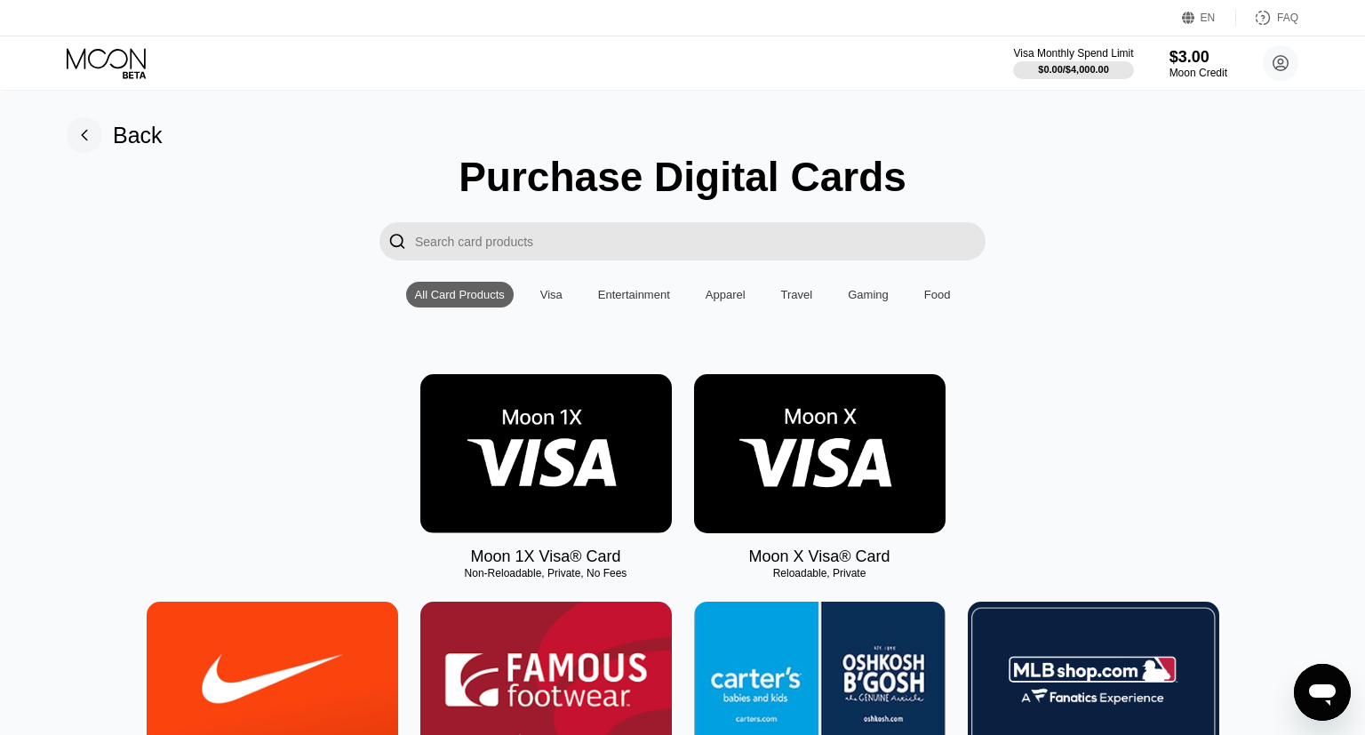
click at [722, 447] on img at bounding box center [819, 453] width 251 height 159
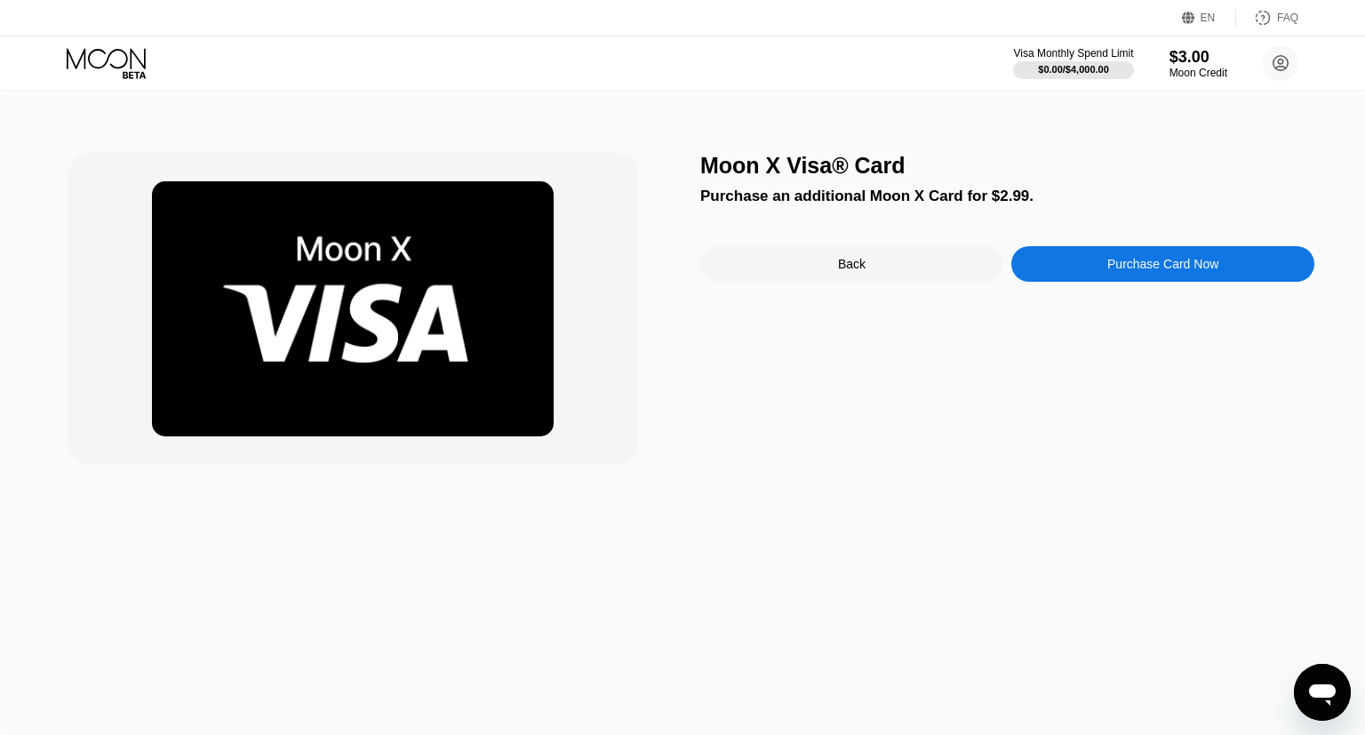
click at [1128, 271] on div "Purchase Card Now" at bounding box center [1162, 264] width 111 height 14
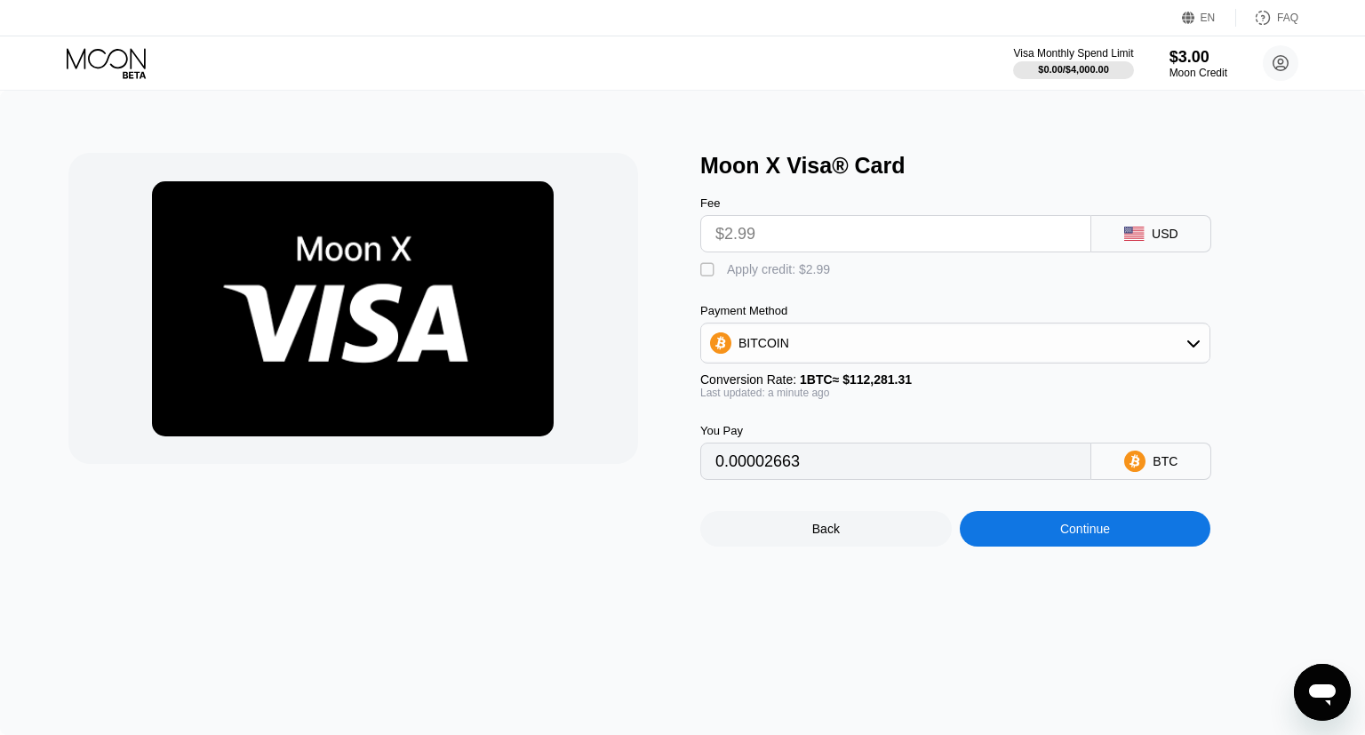
click at [738, 276] on div "Apply credit: $2.99" at bounding box center [778, 269] width 103 height 14
type input "0"
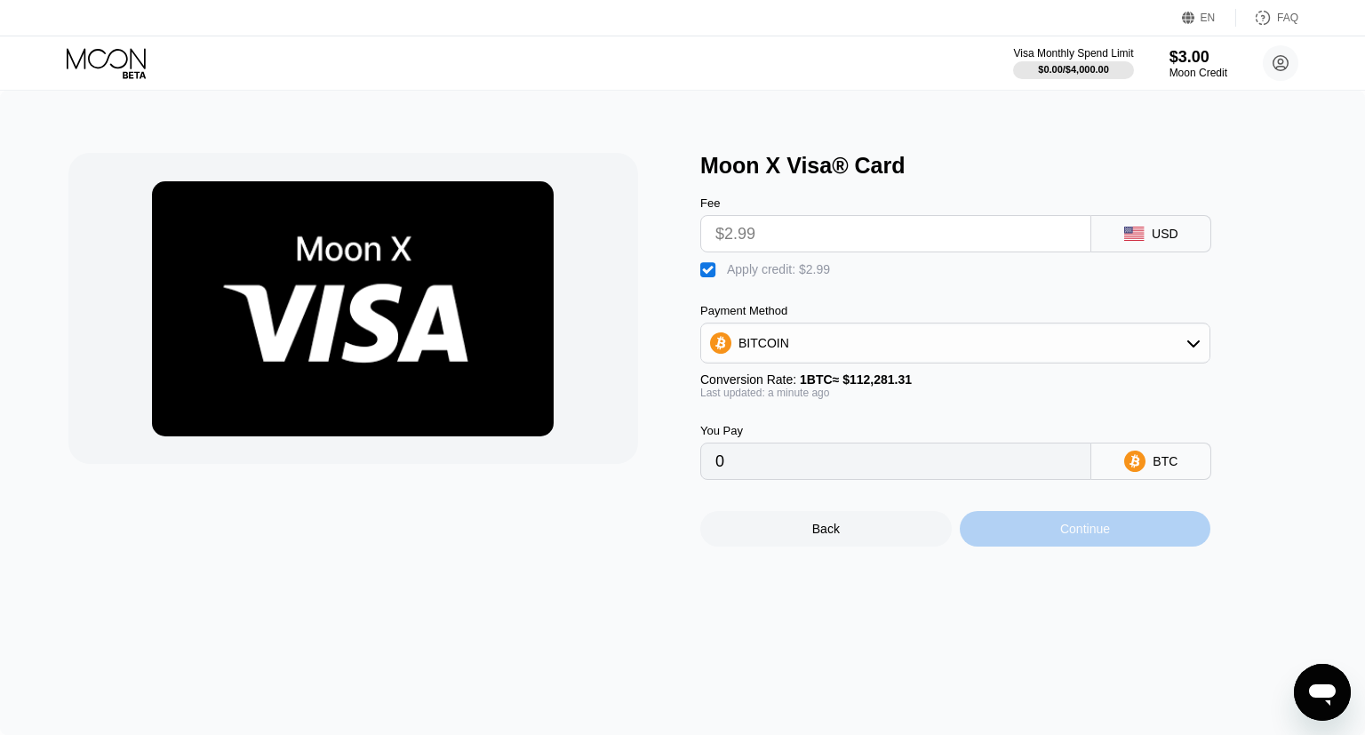
click at [1075, 536] on div "Continue" at bounding box center [1085, 529] width 50 height 14
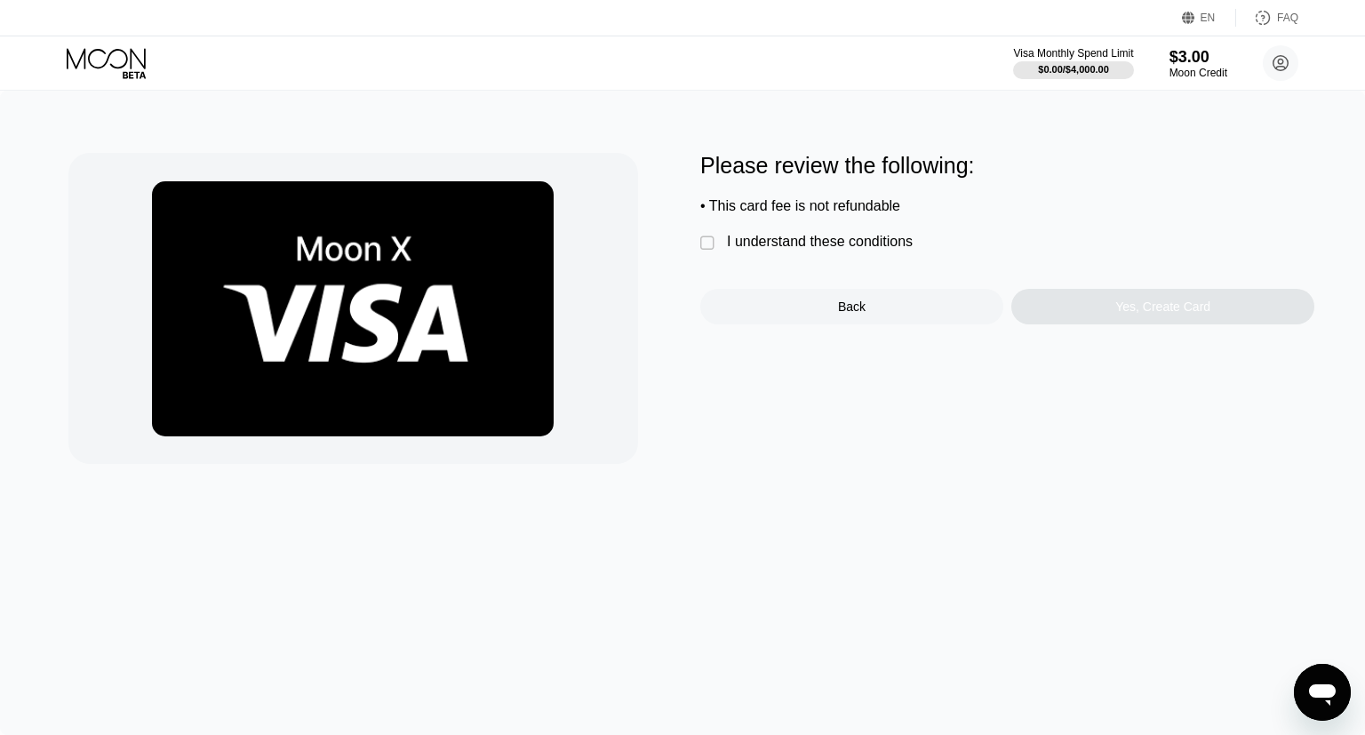
click at [710, 245] on div "" at bounding box center [709, 244] width 18 height 18
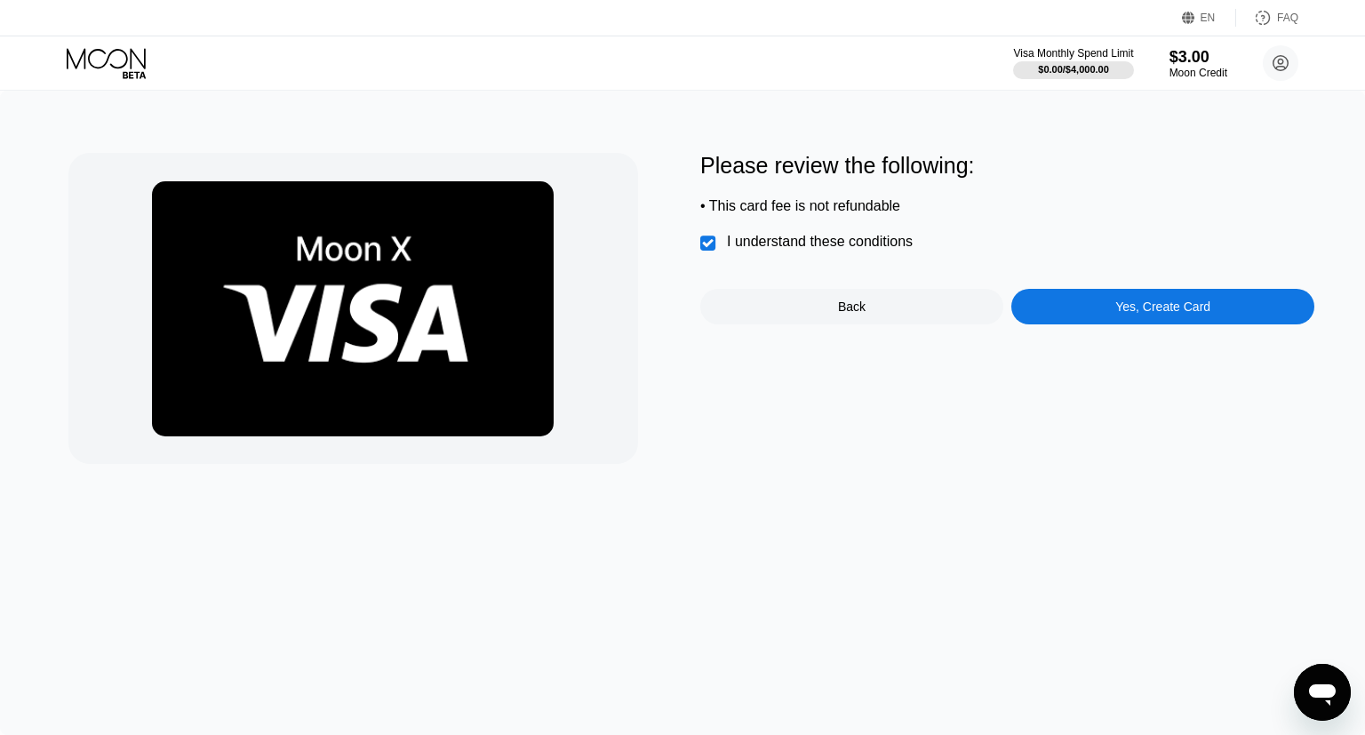
click at [1144, 314] on div "Yes, Create Card" at bounding box center [1162, 306] width 95 height 14
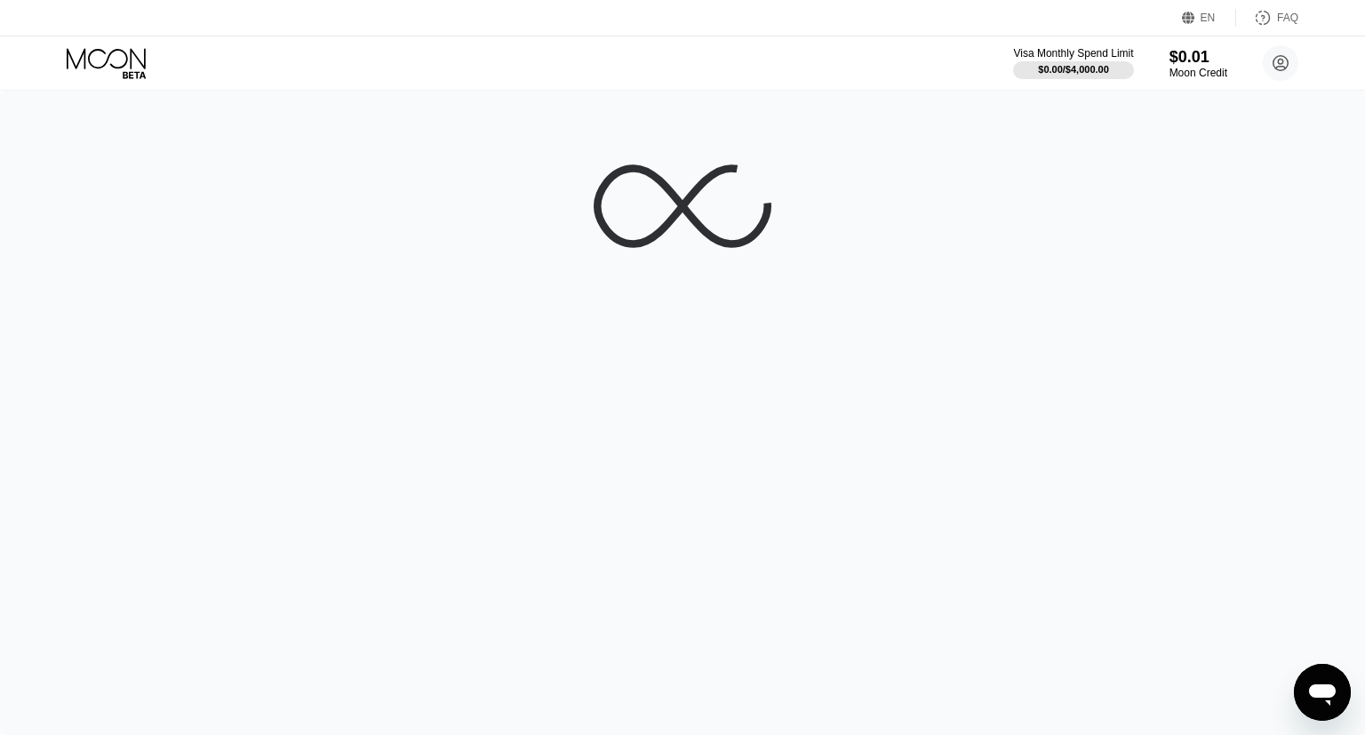
click at [1092, 378] on div at bounding box center [682, 413] width 1365 height 644
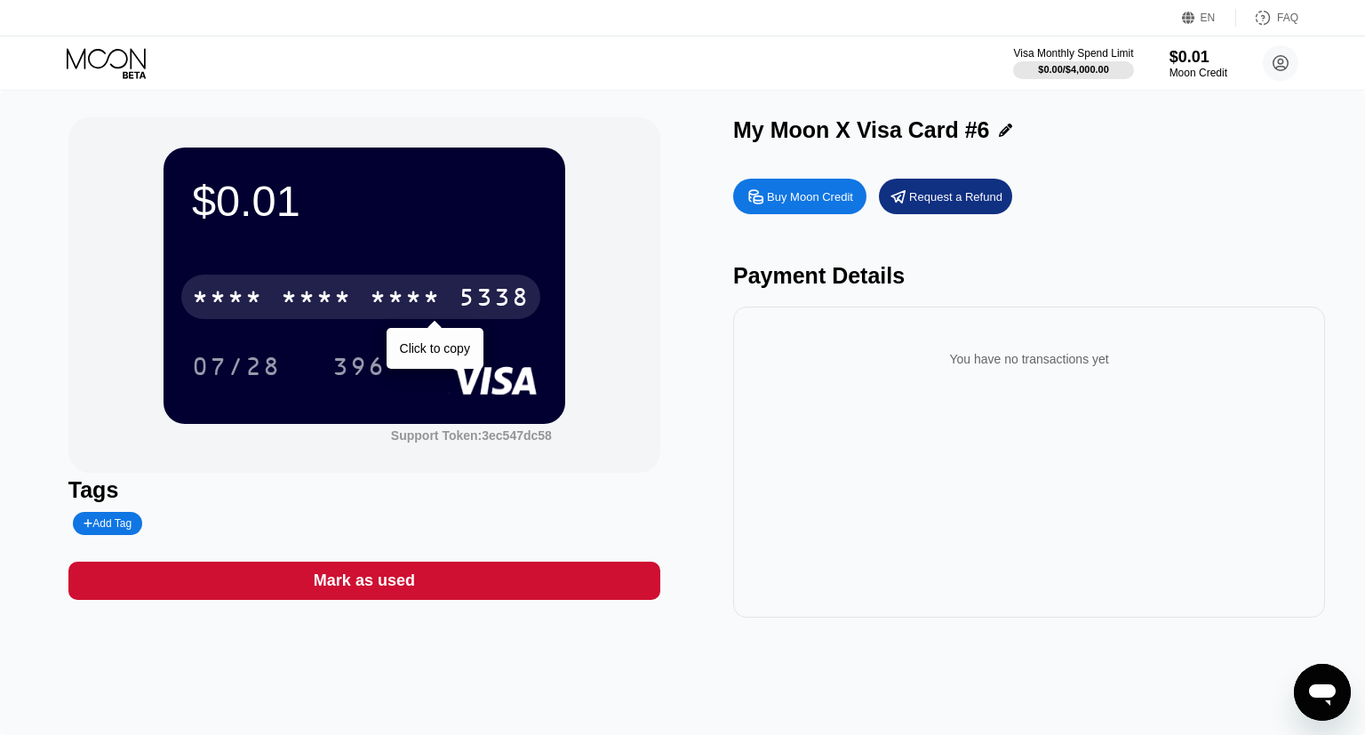
click at [390, 292] on div "* * * *" at bounding box center [405, 299] width 71 height 28
